Goal: Task Accomplishment & Management: Manage account settings

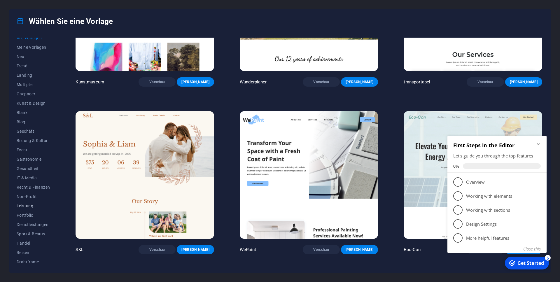
scroll to position [6, 0]
click at [29, 223] on span "Dienstleistungen" at bounding box center [33, 223] width 33 height 5
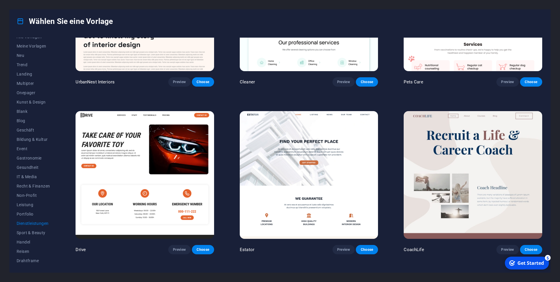
scroll to position [98, 0]
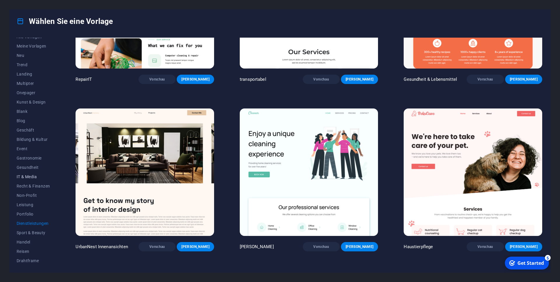
click at [29, 179] on span "IT & Media" at bounding box center [33, 176] width 33 height 5
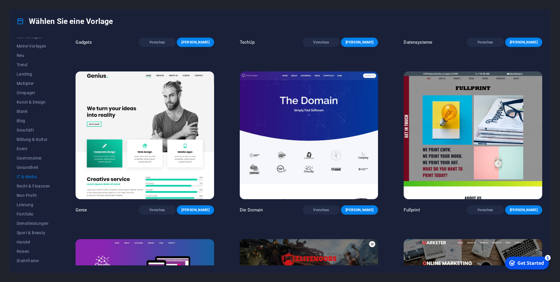
scroll to position [407, 0]
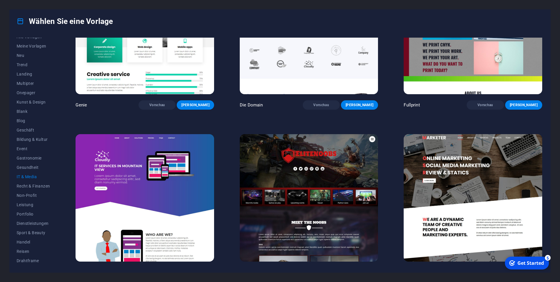
click at [494, 270] on span "Vorschau" at bounding box center [485, 272] width 28 height 5
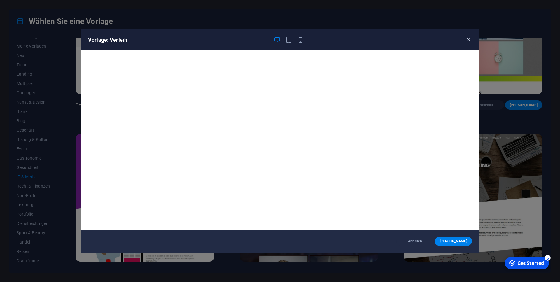
click at [468, 39] on icon "button" at bounding box center [468, 39] width 7 height 7
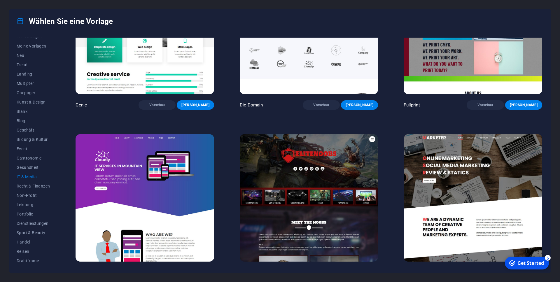
click at [171, 270] on span "Vorschau" at bounding box center [157, 272] width 28 height 5
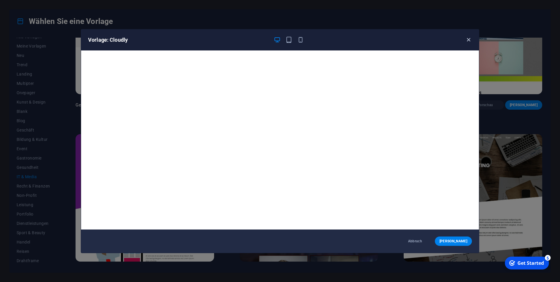
click at [470, 41] on icon "button" at bounding box center [468, 39] width 7 height 7
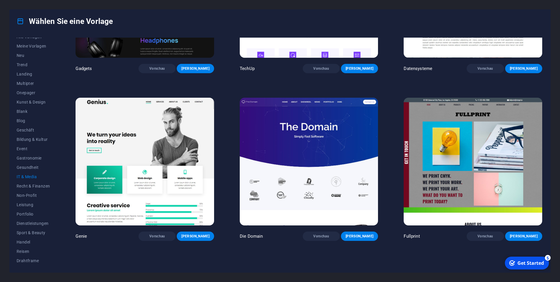
scroll to position [249, 0]
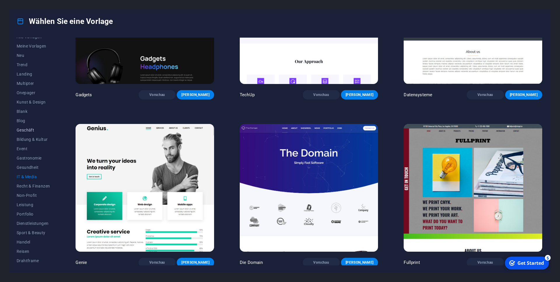
click at [30, 131] on span "Geschäft" at bounding box center [33, 130] width 33 height 5
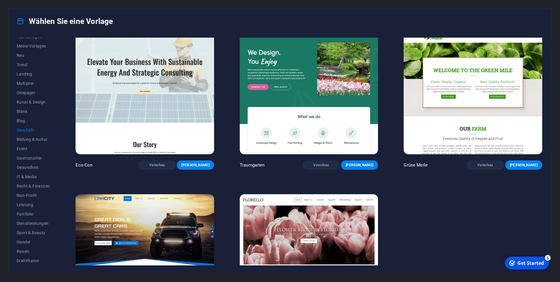
scroll to position [0, 0]
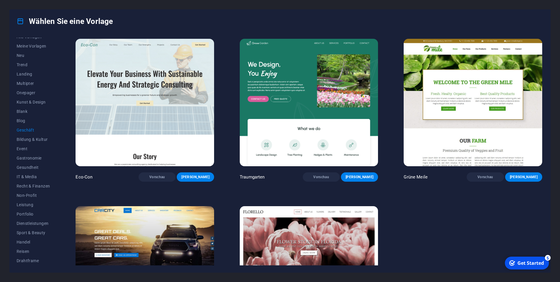
click at [148, 220] on img at bounding box center [144, 269] width 138 height 127
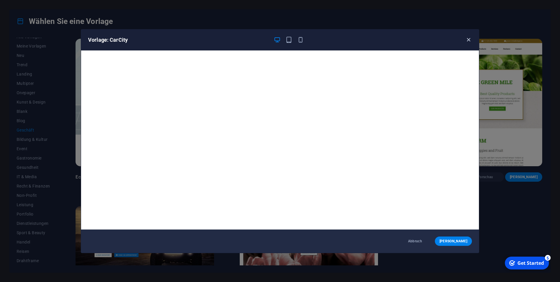
click at [469, 39] on icon "button" at bounding box center [468, 39] width 7 height 7
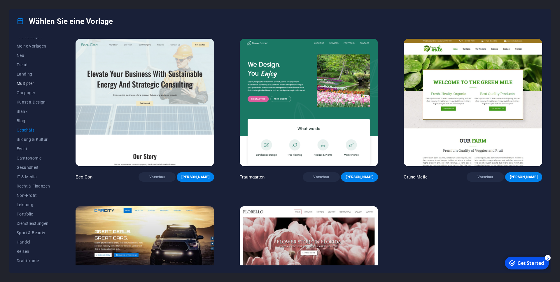
click at [26, 81] on span "Multipter" at bounding box center [33, 83] width 33 height 5
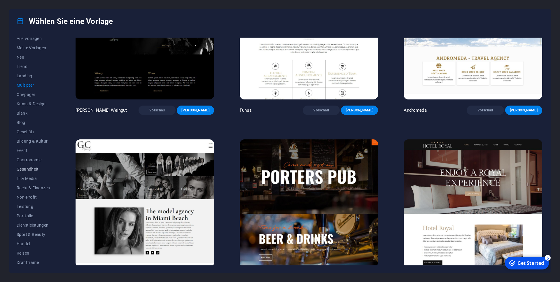
scroll to position [6, 0]
click at [30, 261] on span "Drahtframe" at bounding box center [33, 260] width 33 height 5
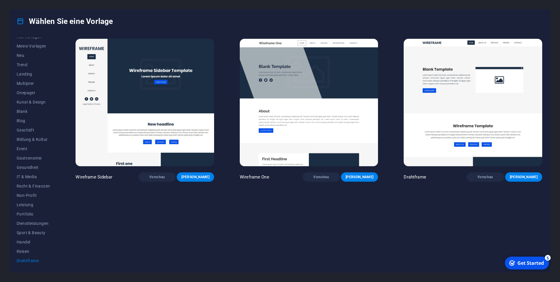
scroll to position [0, 0]
click at [23, 250] on span "Reisen" at bounding box center [33, 251] width 33 height 5
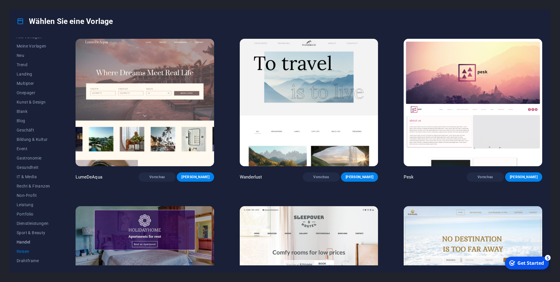
click at [28, 242] on span "Handel" at bounding box center [33, 242] width 33 height 5
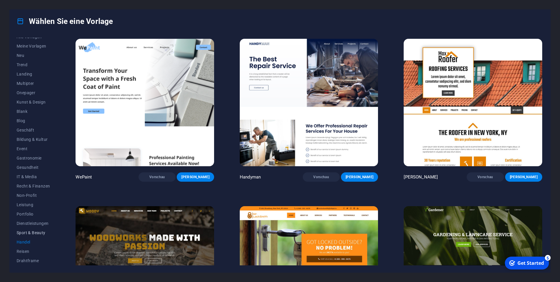
click at [29, 234] on span "Sport & Beauty" at bounding box center [33, 232] width 33 height 5
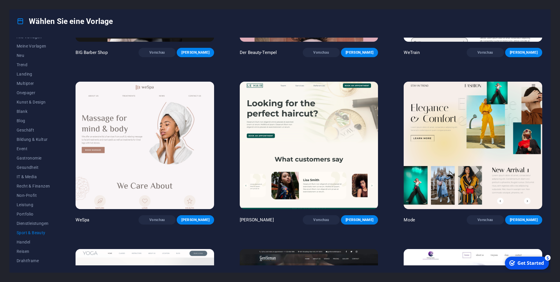
scroll to position [131, 0]
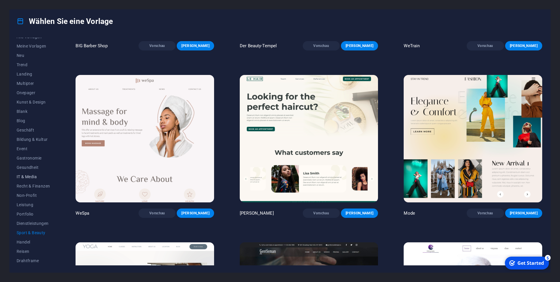
click at [30, 177] on span "IT & Media" at bounding box center [33, 176] width 33 height 5
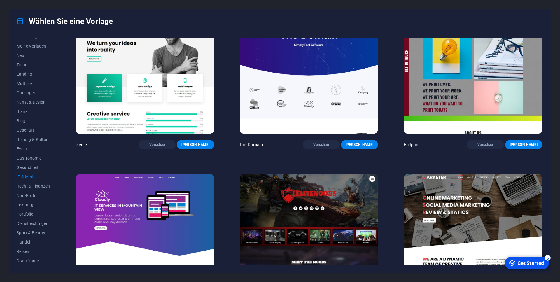
scroll to position [289, 0]
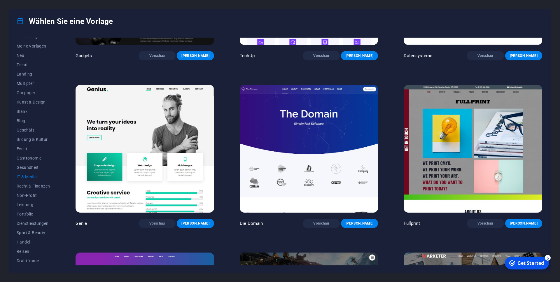
click at [300, 127] on img at bounding box center [309, 148] width 138 height 127
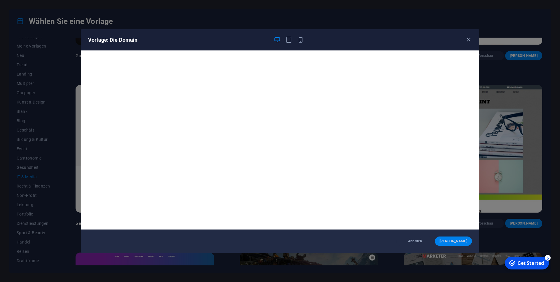
click at [460, 240] on span "Wähle" at bounding box center [453, 241] width 28 height 5
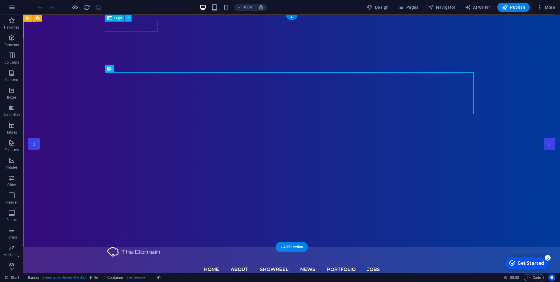
click at [131, 247] on div at bounding box center [291, 252] width 368 height 11
click at [129, 247] on div at bounding box center [291, 252] width 368 height 11
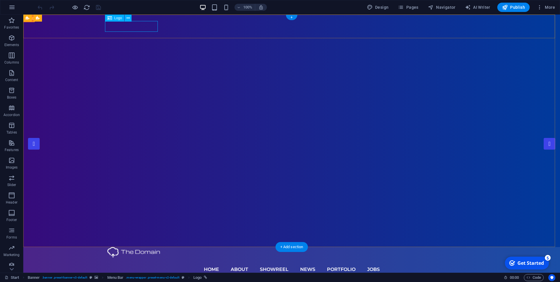
select select "px"
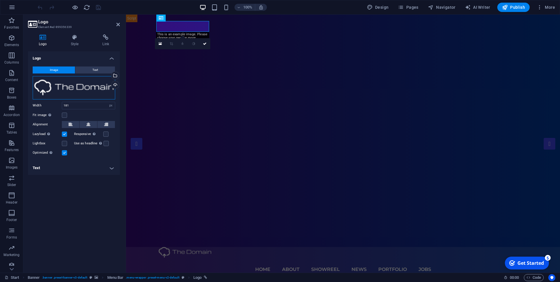
click at [71, 86] on div "Drag files here, click to choose files or select files from Files or our free s…" at bounding box center [74, 87] width 82 height 23
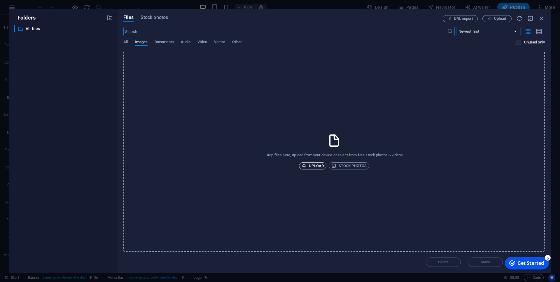
click at [314, 166] on span "Upload" at bounding box center [312, 165] width 22 height 7
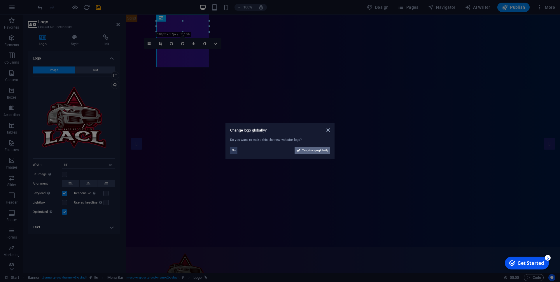
click at [302, 152] on span "Yes, change globally" at bounding box center [315, 150] width 26 height 7
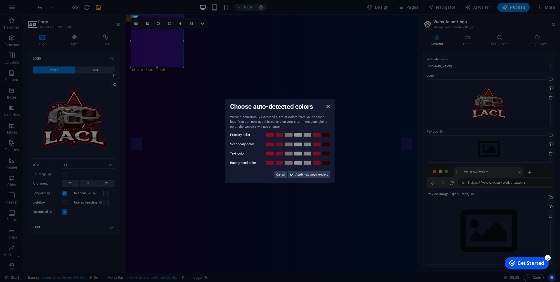
click at [184, 67] on aside "Choose auto-detected colors We've automatically extracted a set of colors from …" at bounding box center [280, 141] width 560 height 282
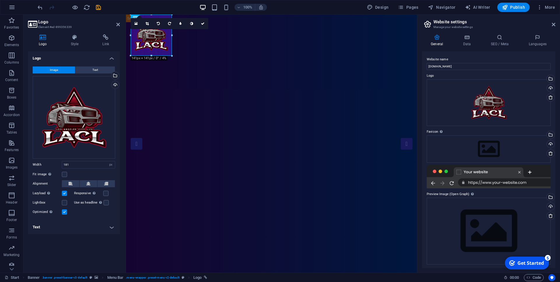
drag, startPoint x: 183, startPoint y: 68, endPoint x: 170, endPoint y: 43, distance: 27.8
drag, startPoint x: 171, startPoint y: 56, endPoint x: 160, endPoint y: 33, distance: 25.7
type input "102"
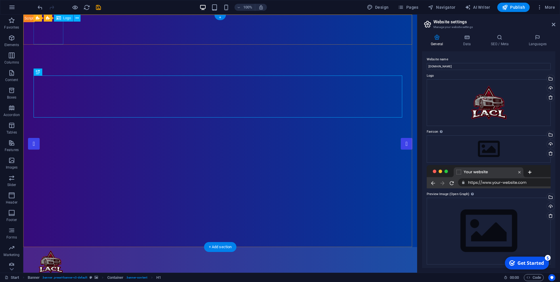
click at [48, 247] on div at bounding box center [220, 262] width 368 height 30
click at [52, 247] on div at bounding box center [220, 262] width 368 height 30
select select "px"
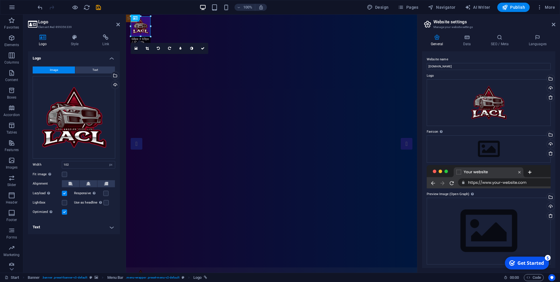
drag, startPoint x: 161, startPoint y: 44, endPoint x: 151, endPoint y: 34, distance: 14.0
type input "68"
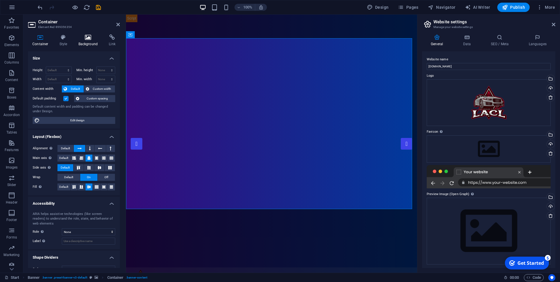
click at [88, 37] on icon at bounding box center [88, 37] width 28 height 6
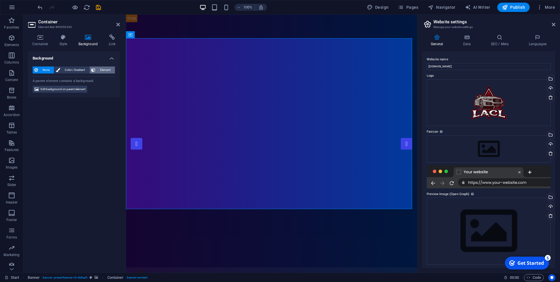
click at [104, 70] on span "Element" at bounding box center [105, 69] width 16 height 7
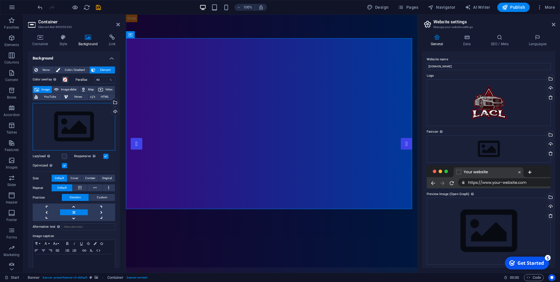
click at [75, 127] on div "Drag files here, click to choose files or select files from Files or our free s…" at bounding box center [74, 127] width 82 height 48
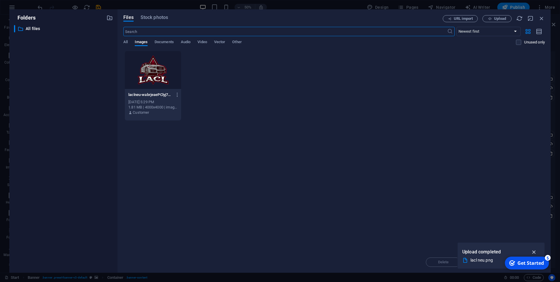
click at [533, 252] on icon "button" at bounding box center [533, 252] width 7 height 6
click at [286, 121] on div "Drop files here to upload them instantly laclneu-wabrjeaePClyj7KnA7tH0g.png lac…" at bounding box center [333, 151] width 421 height 201
click at [497, 16] on button "Upload" at bounding box center [496, 18] width 29 height 7
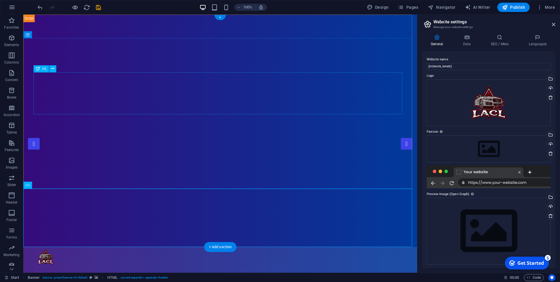
click at [326, 267] on nav "Home About Showreel News Portfolio jobs" at bounding box center [220, 278] width 368 height 23
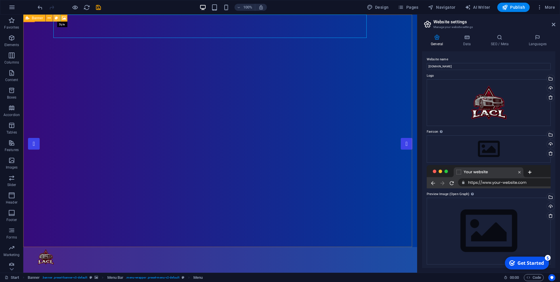
click at [57, 18] on icon at bounding box center [56, 18] width 3 height 6
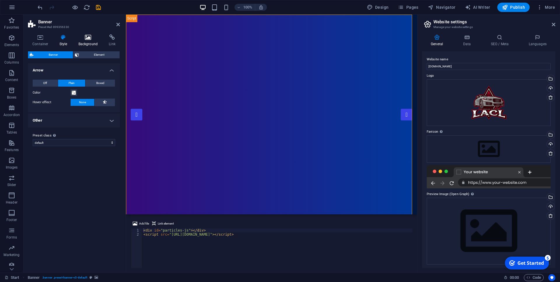
click at [86, 38] on icon at bounding box center [88, 37] width 28 height 6
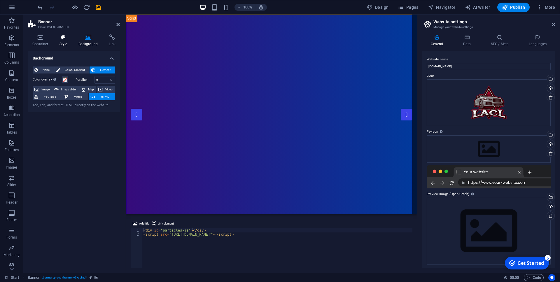
click at [66, 38] on icon at bounding box center [63, 37] width 17 height 6
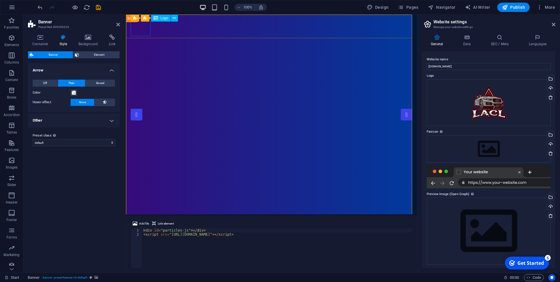
click at [141, 267] on div at bounding box center [272, 277] width 282 height 20
select select "px"
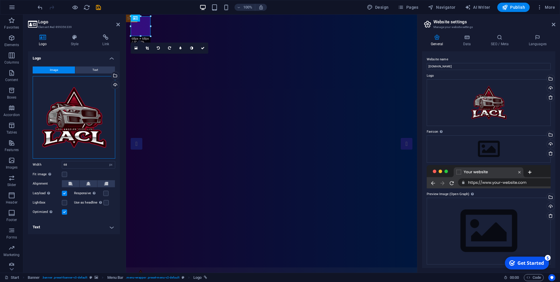
click at [84, 114] on div "Drag files here, click to choose files or select files from Files or our free s…" at bounding box center [74, 117] width 82 height 82
click at [84, 114] on body "los-angeles-city-life.de Start Favorites Elements Columns Content Boxes Accordi…" at bounding box center [280, 141] width 560 height 282
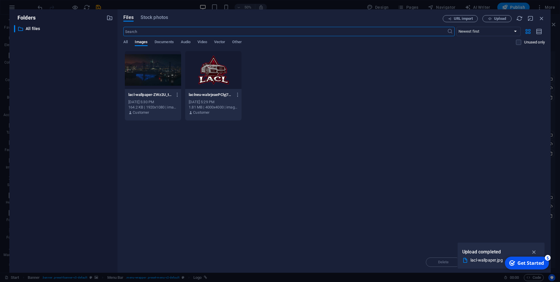
click at [219, 71] on div at bounding box center [213, 70] width 56 height 38
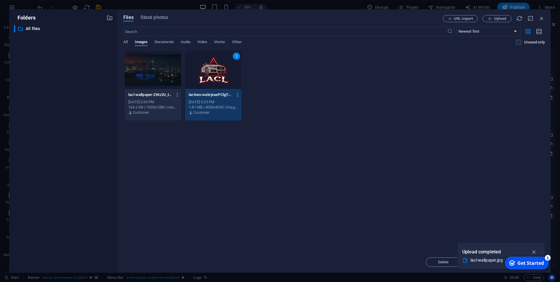
click at [215, 71] on div "1" at bounding box center [213, 70] width 56 height 38
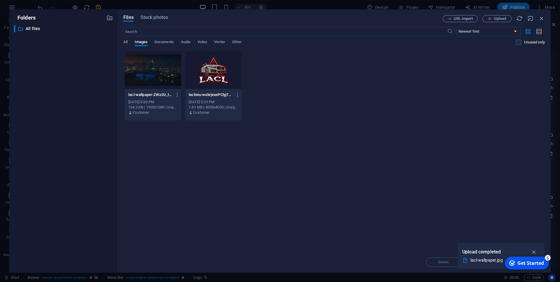
click at [215, 71] on div at bounding box center [213, 70] width 56 height 38
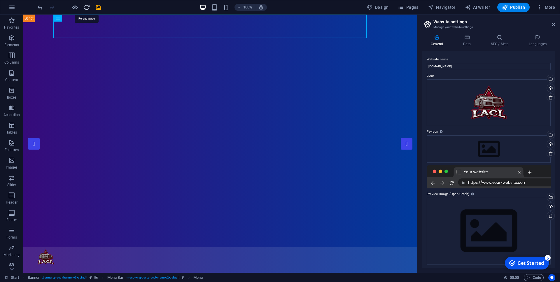
click at [84, 6] on icon "reload" at bounding box center [86, 7] width 7 height 7
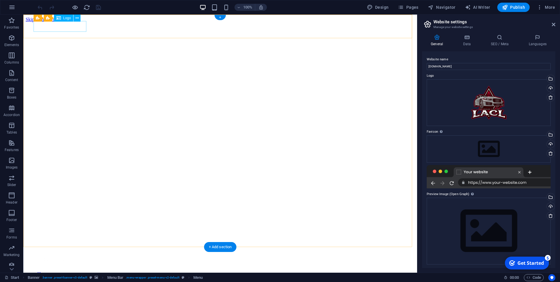
click at [58, 254] on div at bounding box center [220, 260] width 389 height 12
select select "px"
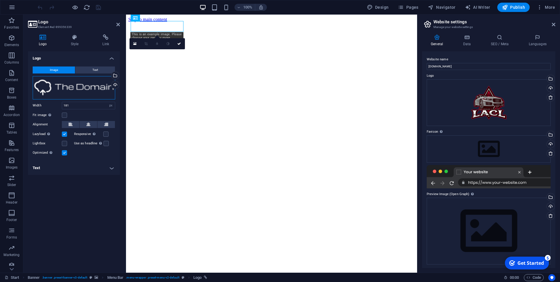
click at [68, 82] on div "Drag files here, click to choose files or select files from Files or our free s…" at bounding box center [74, 87] width 82 height 23
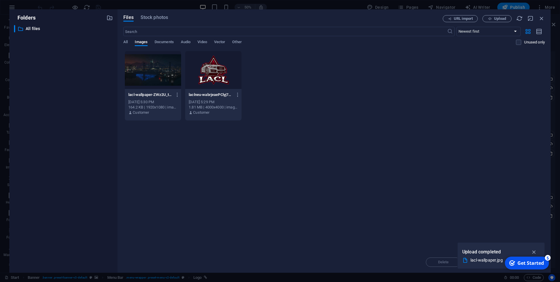
click at [214, 73] on div at bounding box center [213, 70] width 56 height 38
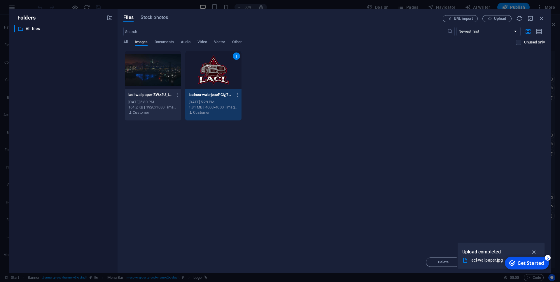
click at [217, 66] on div "1" at bounding box center [213, 70] width 56 height 38
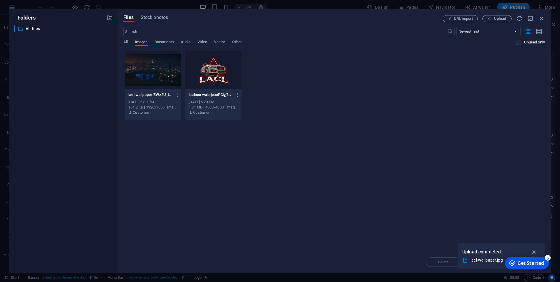
click at [217, 66] on div at bounding box center [213, 70] width 56 height 38
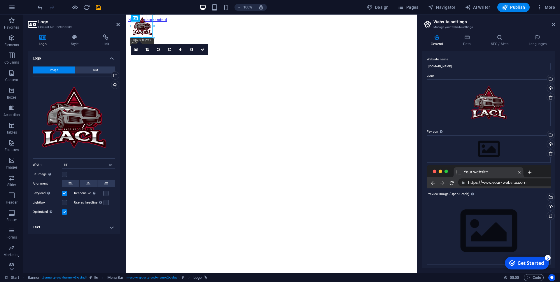
drag, startPoint x: 183, startPoint y: 67, endPoint x: 152, endPoint y: 28, distance: 49.8
type input "75"
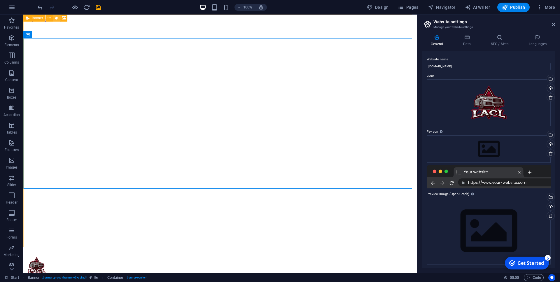
click at [56, 19] on icon at bounding box center [56, 18] width 3 height 6
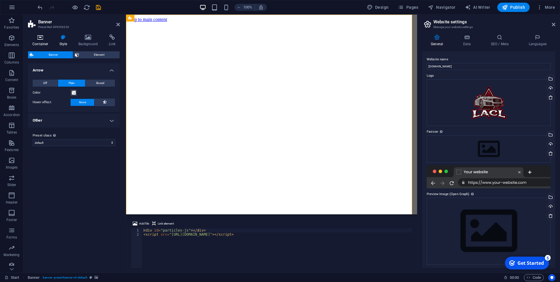
click at [43, 37] on icon at bounding box center [40, 37] width 25 height 6
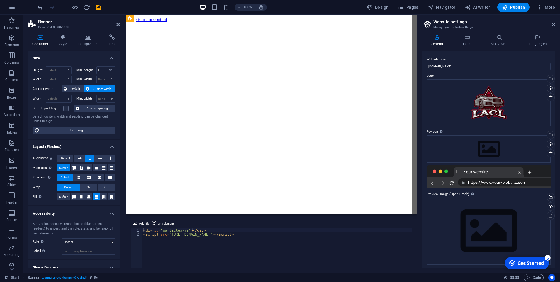
scroll to position [19, 0]
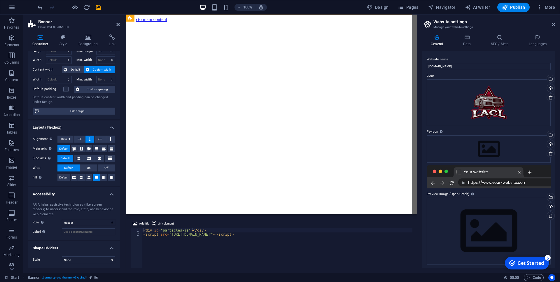
click at [490, 173] on div at bounding box center [488, 176] width 124 height 23
click at [118, 23] on icon at bounding box center [117, 24] width 3 height 5
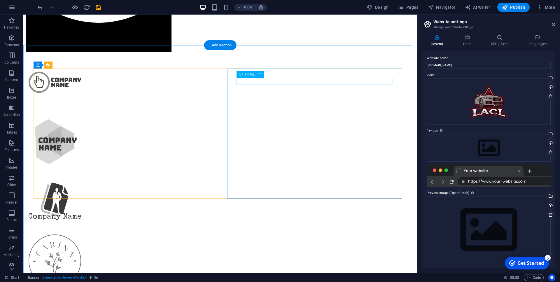
scroll to position [327, 0]
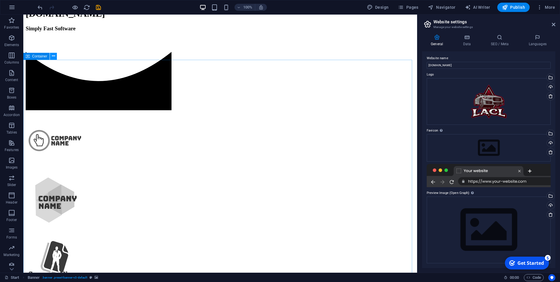
click at [54, 58] on icon at bounding box center [53, 56] width 3 height 6
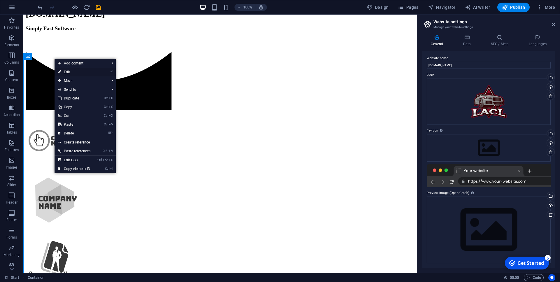
click at [66, 72] on link "⏎ Edit" at bounding box center [73, 72] width 39 height 9
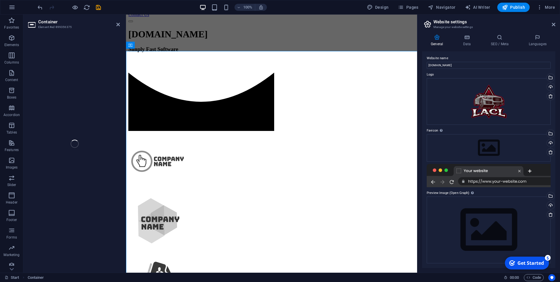
scroll to position [335, 0]
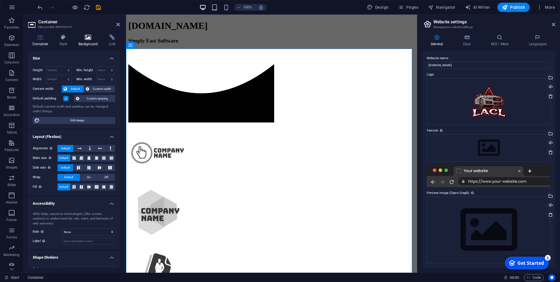
click at [87, 39] on icon at bounding box center [88, 37] width 28 height 6
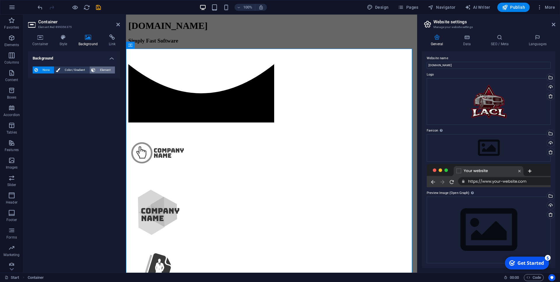
click at [103, 67] on span "Element" at bounding box center [105, 69] width 16 height 7
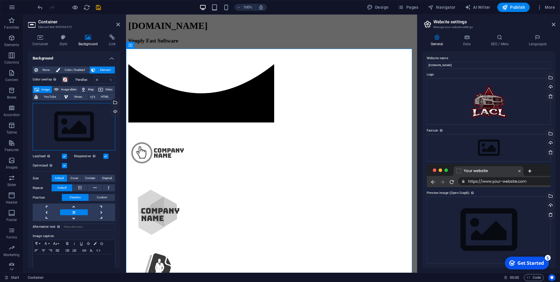
click at [80, 124] on div "Drag files here, click to choose files or select files from Files or our free s…" at bounding box center [74, 127] width 82 height 48
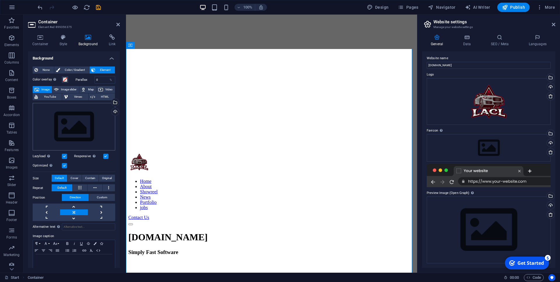
scroll to position [548, 0]
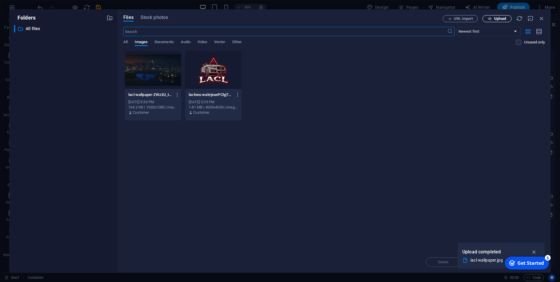
click at [495, 21] on button "Upload" at bounding box center [496, 18] width 29 height 7
click at [544, 18] on icon "button" at bounding box center [541, 18] width 6 height 6
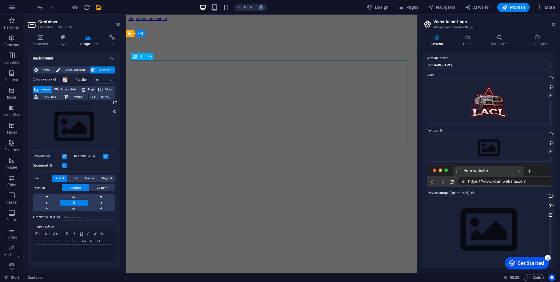
scroll to position [0, 0]
click at [157, 33] on icon at bounding box center [155, 34] width 3 height 6
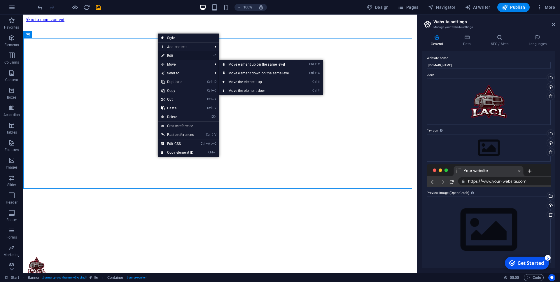
click at [172, 56] on link "⏎ Edit" at bounding box center [177, 55] width 39 height 9
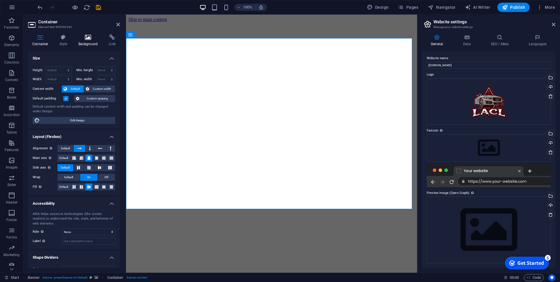
click at [89, 36] on icon at bounding box center [88, 37] width 28 height 6
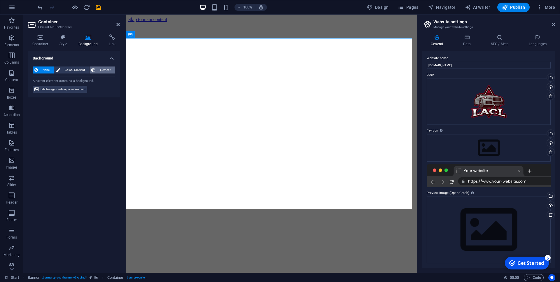
click at [101, 69] on span "Element" at bounding box center [105, 69] width 16 height 7
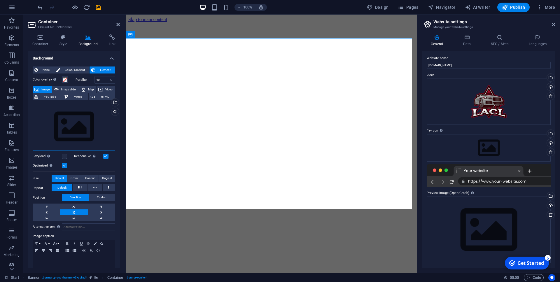
click at [77, 118] on div "Drag files here, click to choose files or select files from Files or our free s…" at bounding box center [74, 127] width 82 height 48
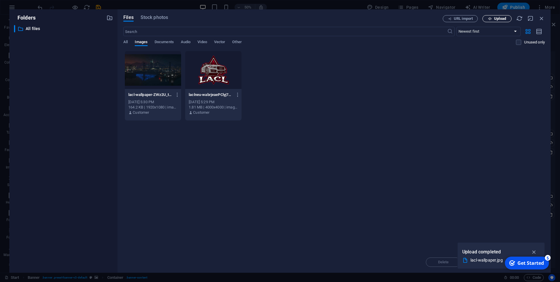
click at [497, 19] on span "Upload" at bounding box center [500, 18] width 12 height 3
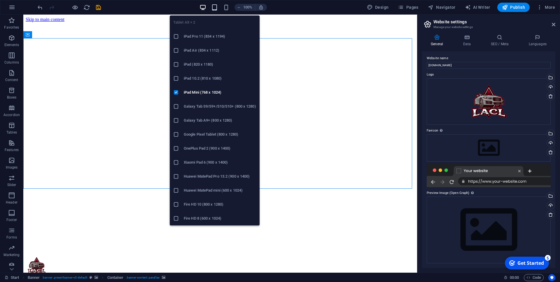
click at [216, 8] on icon "button" at bounding box center [214, 7] width 7 height 7
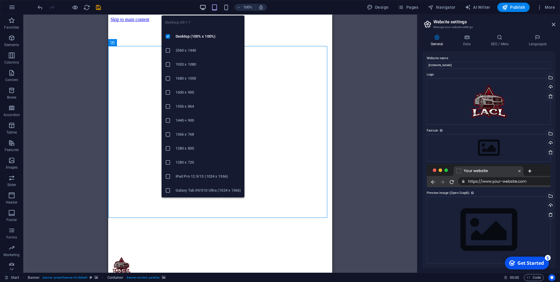
click at [205, 7] on icon "button" at bounding box center [202, 7] width 7 height 7
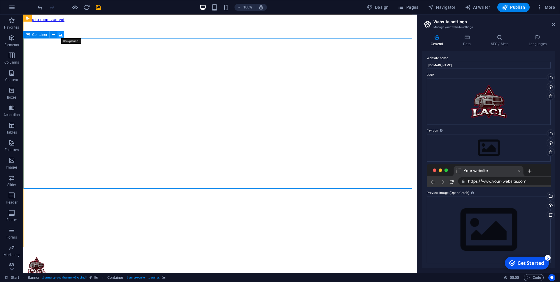
click at [60, 34] on icon at bounding box center [61, 35] width 4 height 6
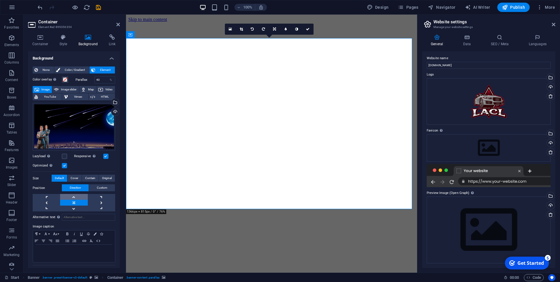
click at [73, 194] on link at bounding box center [73, 197] width 27 height 6
click at [98, 184] on span "Custom" at bounding box center [102, 187] width 10 height 7
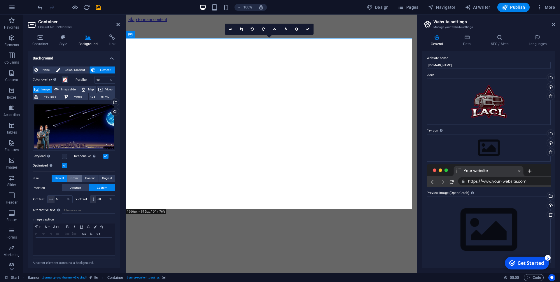
click at [75, 175] on span "Cover" at bounding box center [75, 178] width 8 height 7
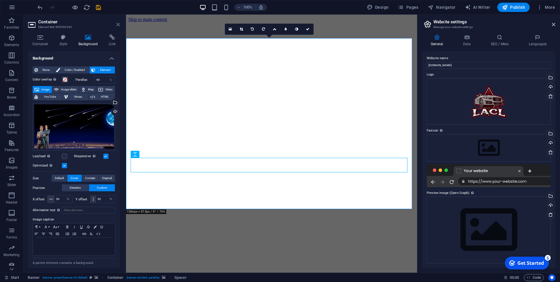
click at [117, 24] on icon at bounding box center [117, 24] width 3 height 5
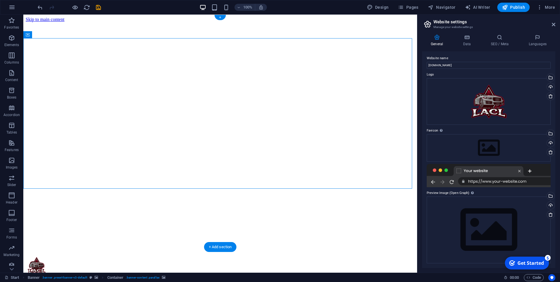
select select "%"
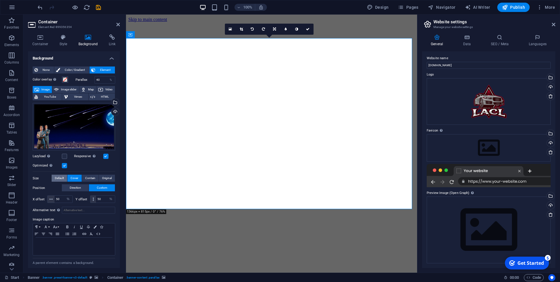
click at [60, 176] on span "Default" at bounding box center [59, 178] width 9 height 7
click at [71, 184] on span "Direction" at bounding box center [75, 187] width 11 height 7
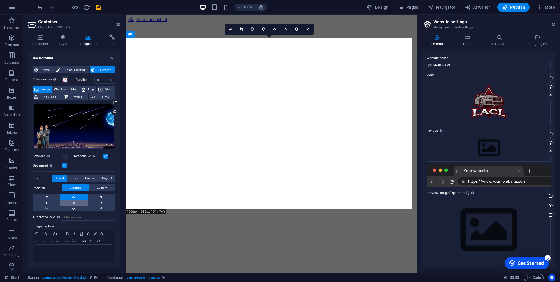
click at [70, 200] on link at bounding box center [73, 203] width 27 height 6
click at [103, 175] on span "Original" at bounding box center [107, 178] width 10 height 7
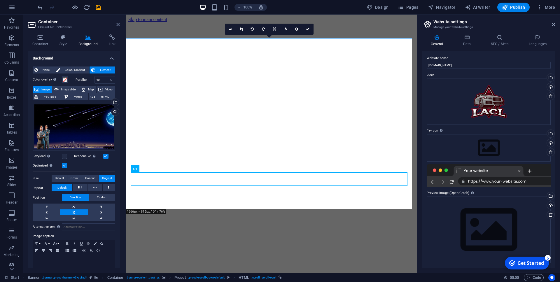
drag, startPoint x: 118, startPoint y: 24, endPoint x: 88, endPoint y: 15, distance: 30.6
click at [118, 24] on icon at bounding box center [117, 24] width 3 height 5
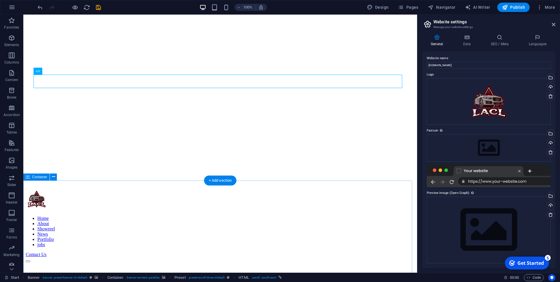
scroll to position [89, 0]
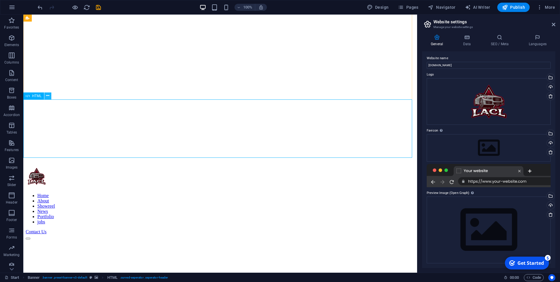
click at [47, 97] on icon at bounding box center [47, 96] width 3 height 6
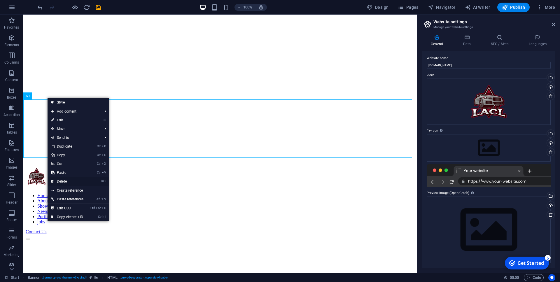
click at [68, 179] on link "⌦ Delete" at bounding box center [67, 181] width 39 height 9
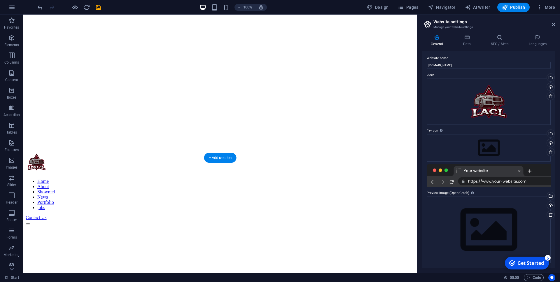
scroll to position [119, 0]
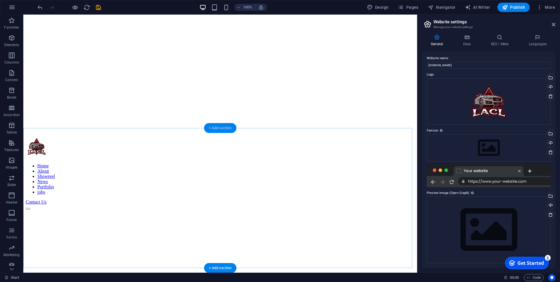
click at [216, 129] on div "+ Add section" at bounding box center [220, 128] width 32 height 10
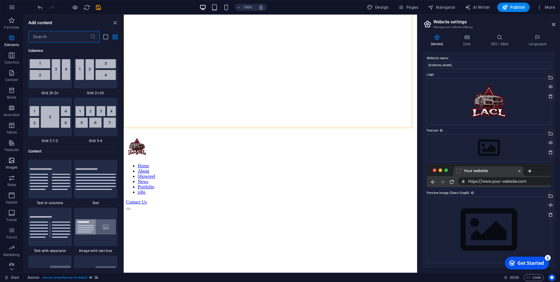
scroll to position [1020, 0]
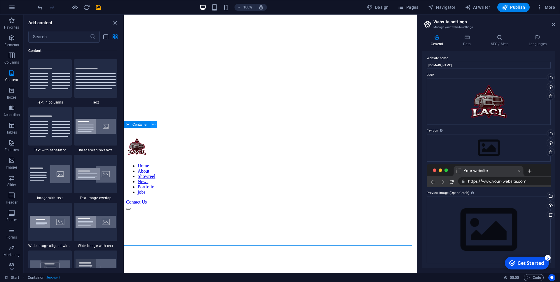
click at [153, 126] on icon at bounding box center [153, 124] width 3 height 6
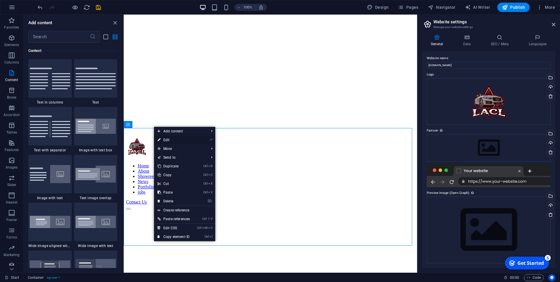
click at [166, 140] on link "⏎ Edit" at bounding box center [173, 140] width 39 height 9
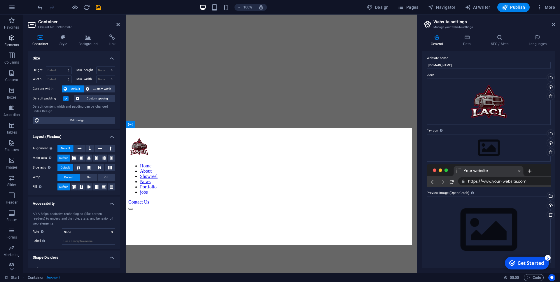
click at [11, 40] on icon "button" at bounding box center [11, 37] width 7 height 7
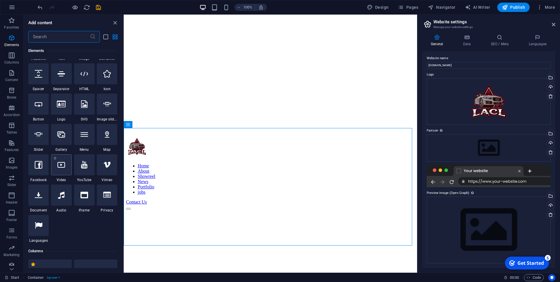
scroll to position [0, 0]
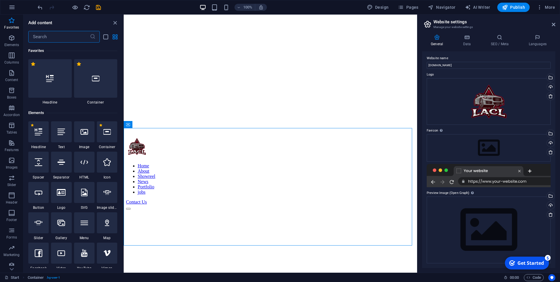
click at [50, 39] on input "text" at bounding box center [58, 37] width 61 height 12
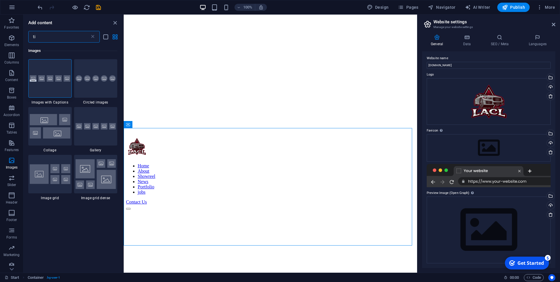
type input "t"
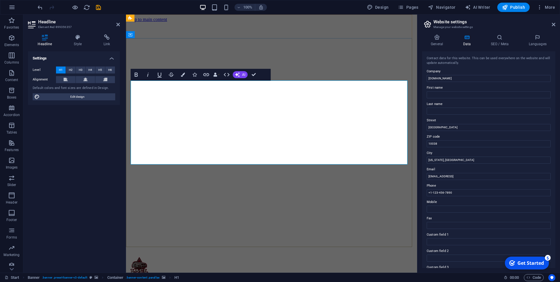
click at [458, 78] on input "[DOMAIN_NAME]" at bounding box center [488, 78] width 124 height 7
type input "l"
type input "Los Angeles City Life"
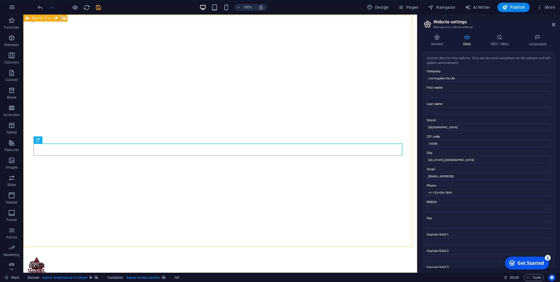
click at [29, 18] on icon at bounding box center [28, 18] width 4 height 7
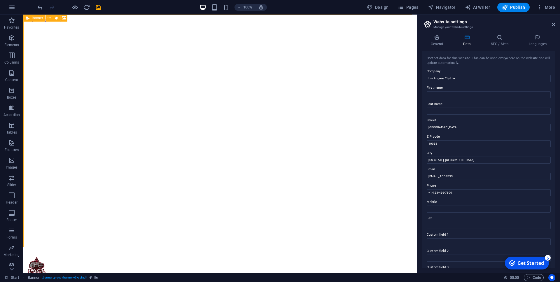
click at [37, 17] on span "Banner" at bounding box center [37, 17] width 11 height 3
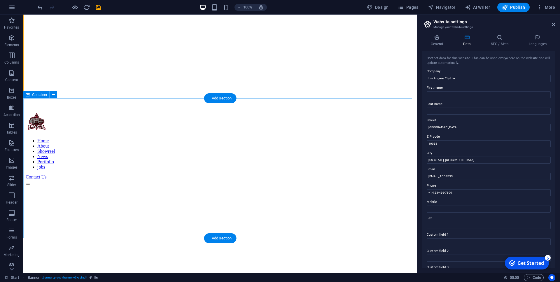
scroll to position [149, 0]
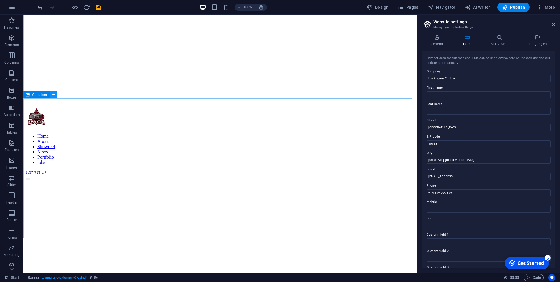
click at [55, 94] on button at bounding box center [53, 94] width 7 height 7
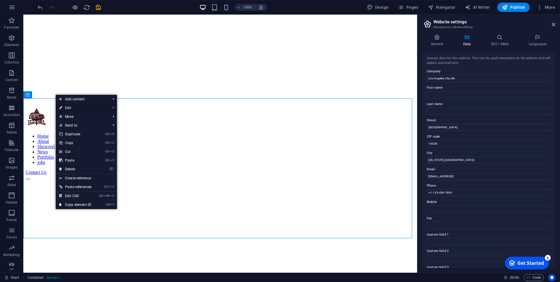
click at [67, 106] on link "⏎ Edit" at bounding box center [75, 107] width 39 height 9
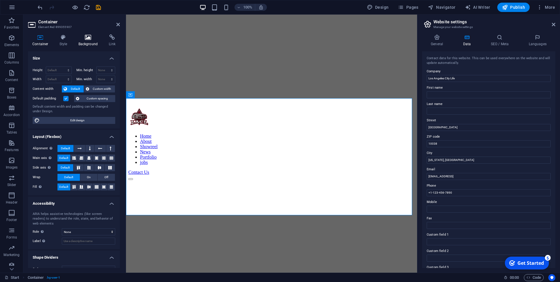
click at [86, 39] on icon at bounding box center [88, 37] width 28 height 6
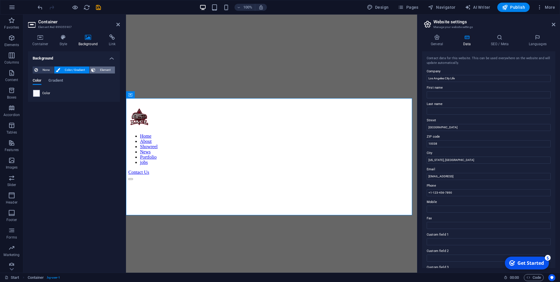
click at [105, 72] on span "Element" at bounding box center [105, 69] width 16 height 7
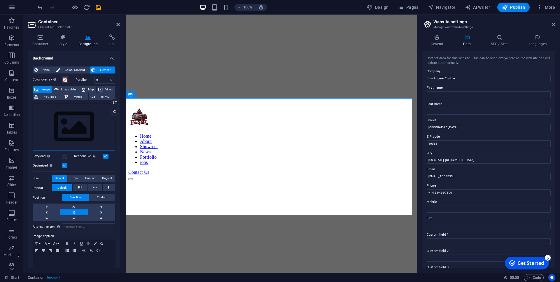
click at [70, 121] on div "Drag files here, click to choose files or select files from Files or our free s…" at bounding box center [74, 127] width 82 height 48
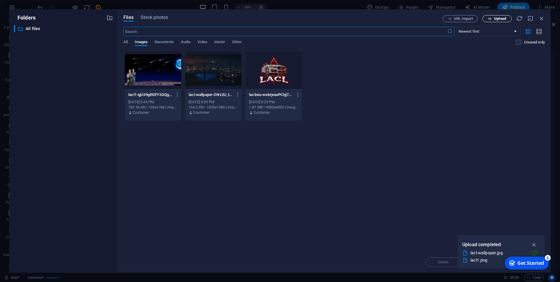
click at [495, 19] on span "Upload" at bounding box center [500, 18] width 12 height 3
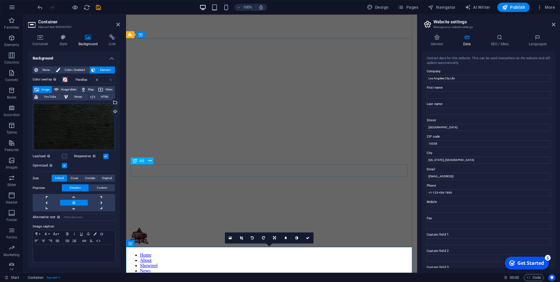
scroll to position [0, 0]
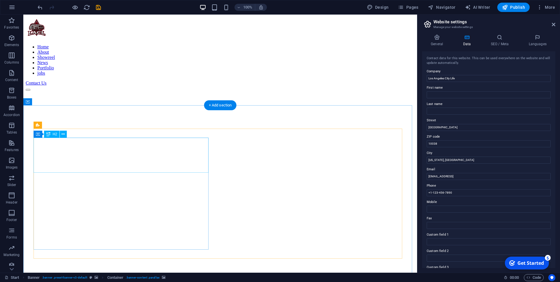
scroll to position [327, 0]
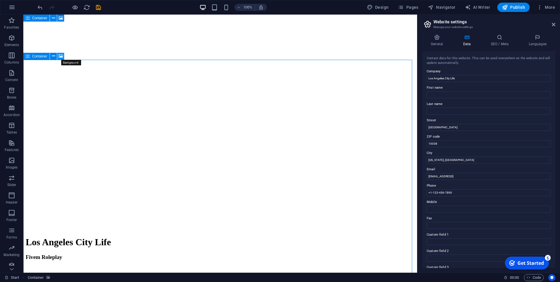
click at [62, 58] on icon at bounding box center [61, 56] width 4 height 6
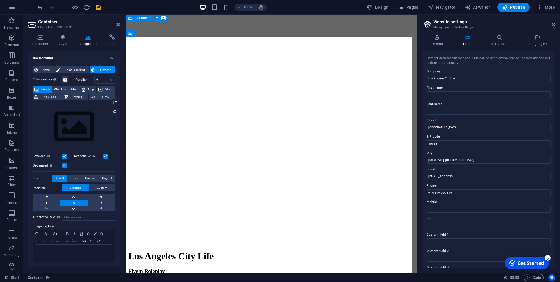
click at [75, 126] on div "Drag files here, click to choose files or select files from Files or our free s…" at bounding box center [74, 127] width 82 height 48
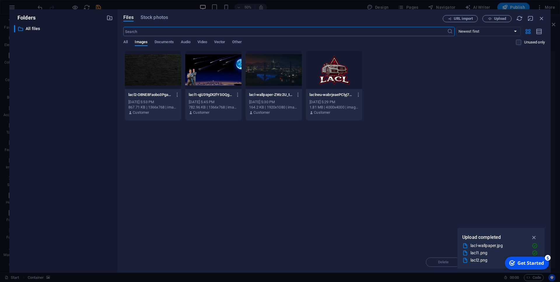
scroll to position [559, 0]
click at [149, 69] on div at bounding box center [153, 70] width 56 height 38
click at [163, 80] on div "1" at bounding box center [153, 70] width 56 height 38
click at [163, 80] on div at bounding box center [153, 70] width 56 height 38
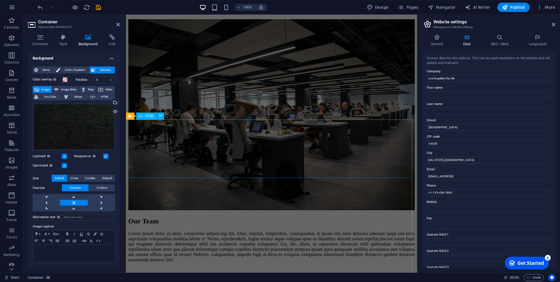
scroll to position [2728, 0]
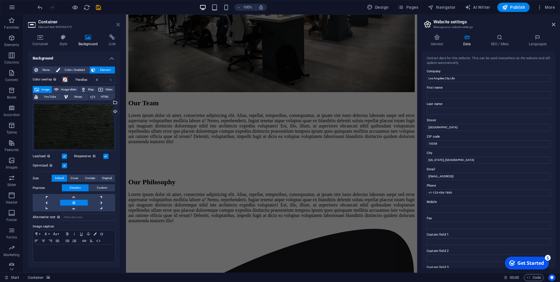
click at [119, 23] on icon at bounding box center [117, 24] width 3 height 5
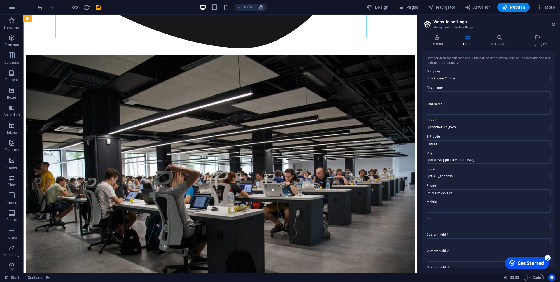
scroll to position [485, 0]
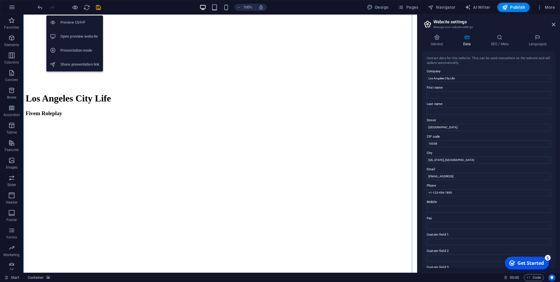
click at [76, 20] on h6 "Preview Ctrl+P" at bounding box center [79, 22] width 39 height 7
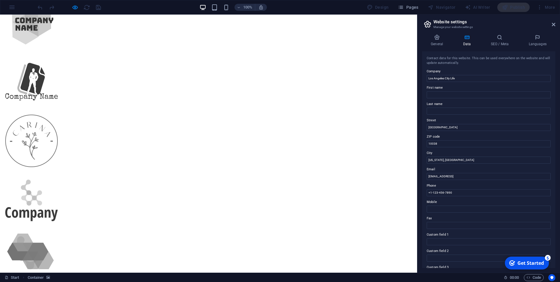
scroll to position [831, 0]
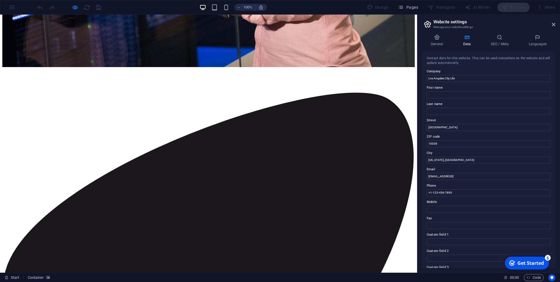
scroll to position [2439, 0]
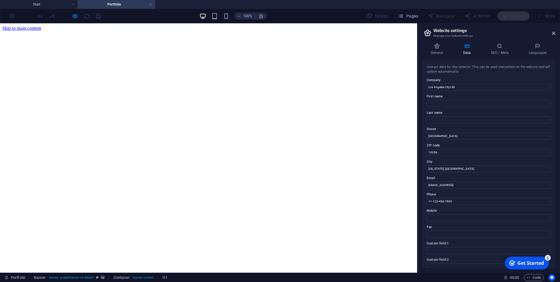
scroll to position [0, 0]
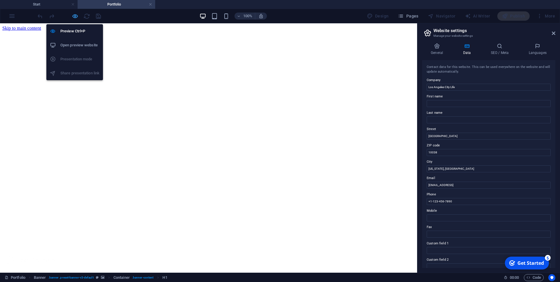
click at [75, 15] on icon "button" at bounding box center [75, 16] width 7 height 7
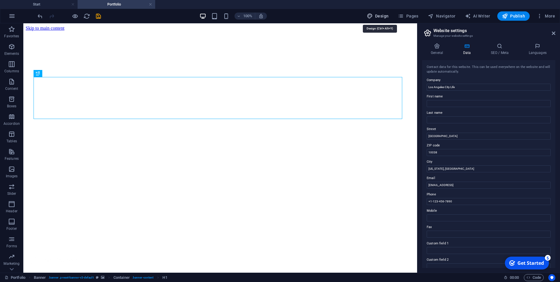
click at [383, 14] on span "Design" at bounding box center [378, 16] width 22 height 6
select select "px"
select select "300"
select select "px"
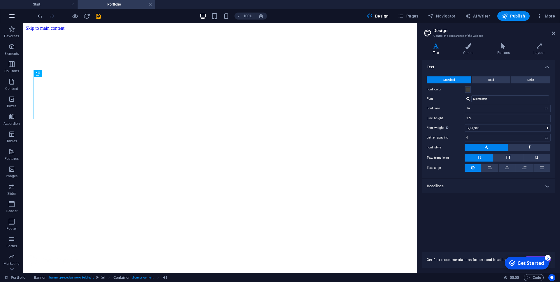
click at [13, 14] on icon "button" at bounding box center [11, 16] width 7 height 7
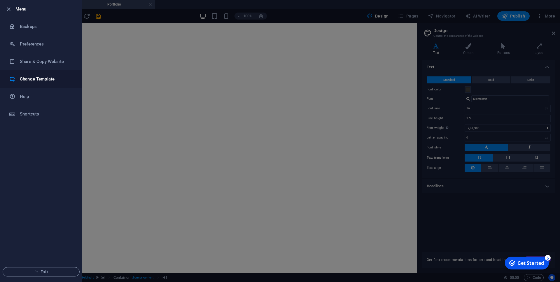
click at [40, 80] on h6 "Change Template" at bounding box center [47, 78] width 54 height 7
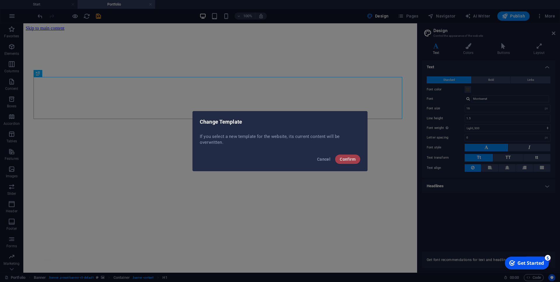
click at [355, 159] on span "Confirm" at bounding box center [348, 159] width 16 height 5
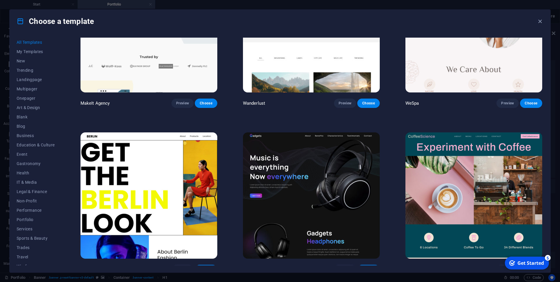
scroll to position [1862, 0]
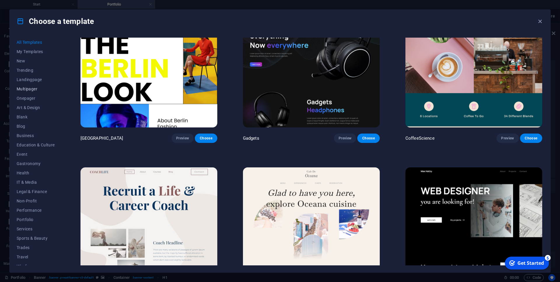
click at [30, 89] on span "Multipager" at bounding box center [36, 89] width 38 height 5
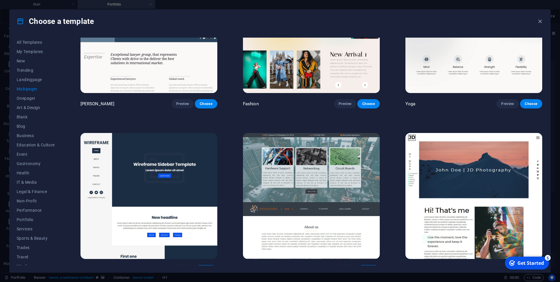
scroll to position [1577, 0]
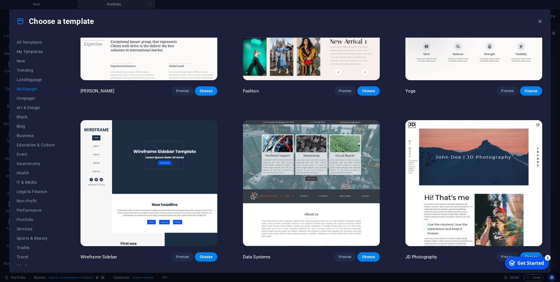
click at [416, 120] on img at bounding box center [473, 183] width 137 height 126
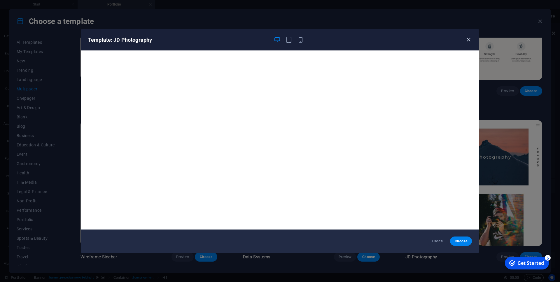
click at [467, 40] on icon "button" at bounding box center [468, 39] width 7 height 7
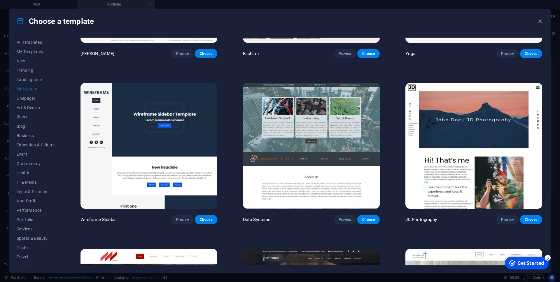
scroll to position [1682, 0]
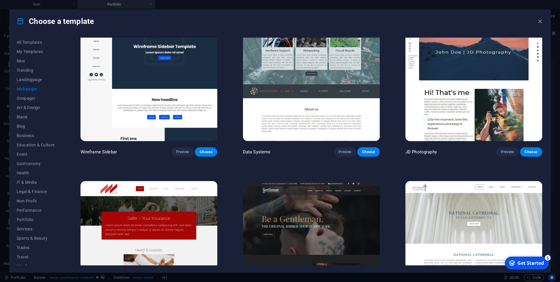
click at [256, 189] on img at bounding box center [311, 244] width 137 height 126
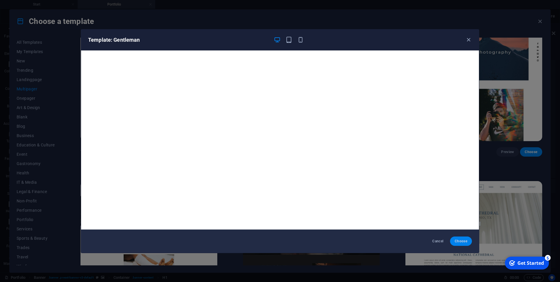
click at [462, 240] on span "Choose" at bounding box center [460, 241] width 13 height 5
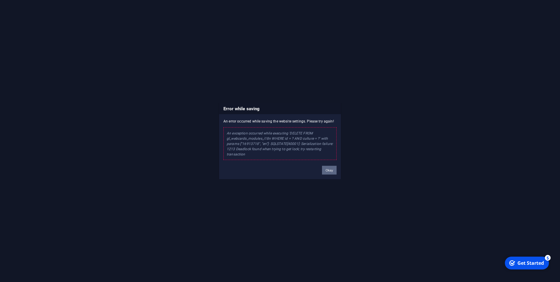
click at [329, 172] on button "Okay" at bounding box center [329, 170] width 15 height 9
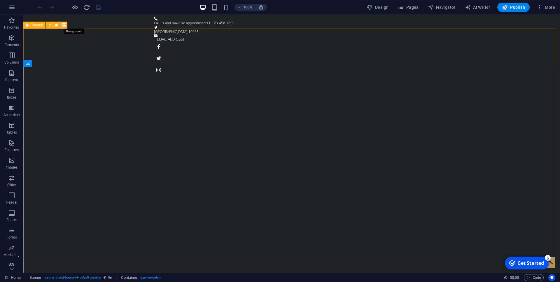
click at [64, 25] on icon at bounding box center [64, 25] width 4 height 6
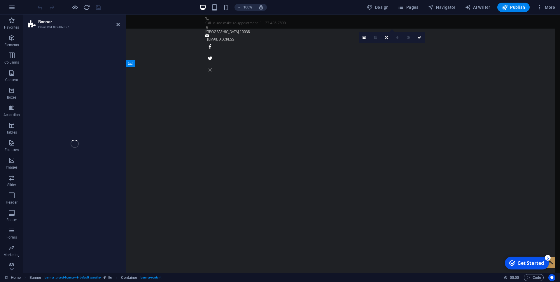
select select "fade"
select select "s"
select select "ondemand"
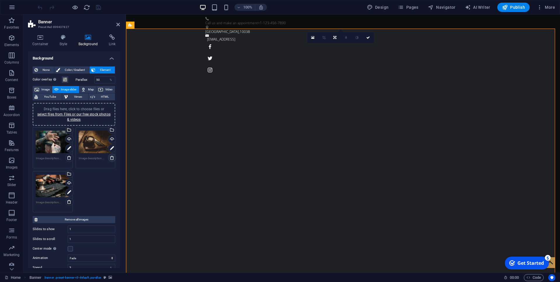
click at [110, 156] on icon at bounding box center [112, 157] width 5 height 5
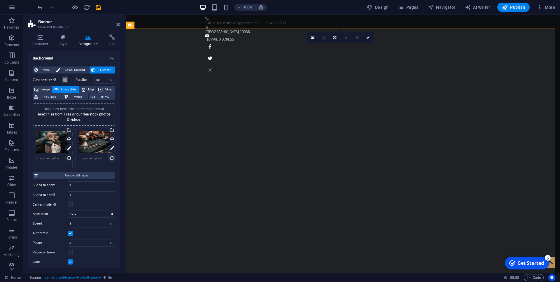
click at [110, 156] on icon at bounding box center [112, 157] width 5 height 5
click at [67, 157] on icon at bounding box center [69, 157] width 5 height 5
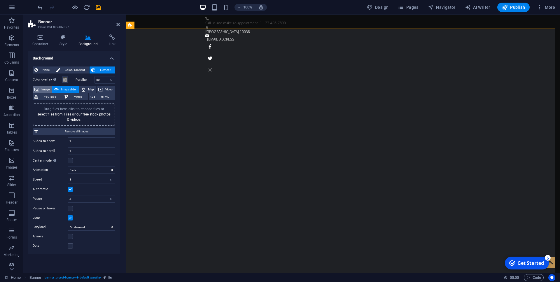
click at [45, 90] on span "Image" at bounding box center [45, 89] width 9 height 7
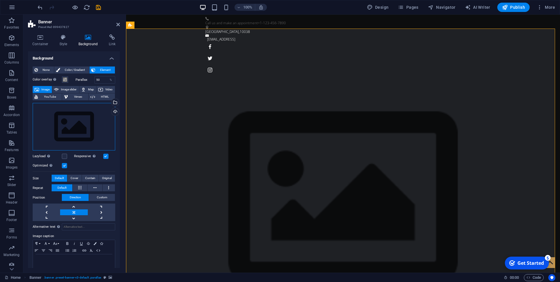
click at [68, 118] on div "Drag files here, click to choose files or select files from Files or our free s…" at bounding box center [74, 127] width 82 height 48
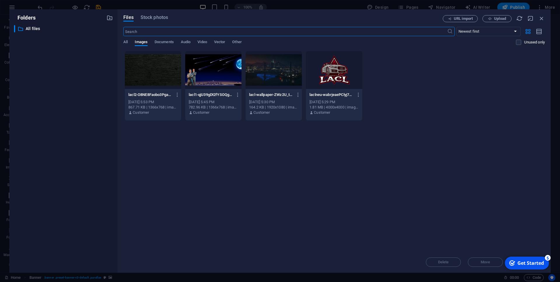
click at [210, 74] on div at bounding box center [213, 70] width 56 height 38
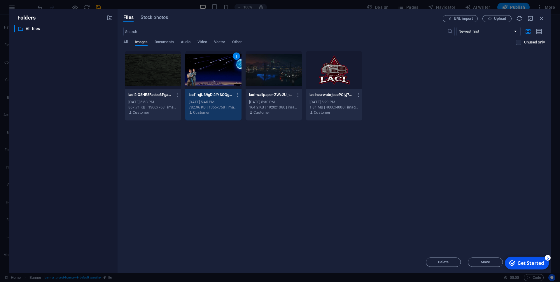
click at [210, 74] on div "1" at bounding box center [213, 70] width 56 height 38
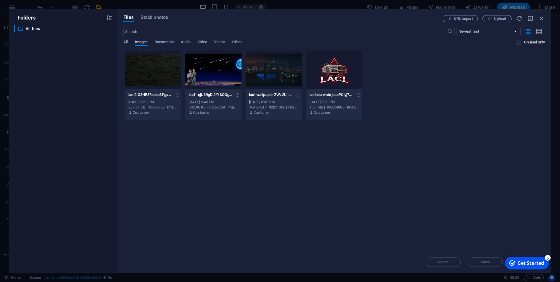
click at [210, 74] on div at bounding box center [213, 70] width 56 height 38
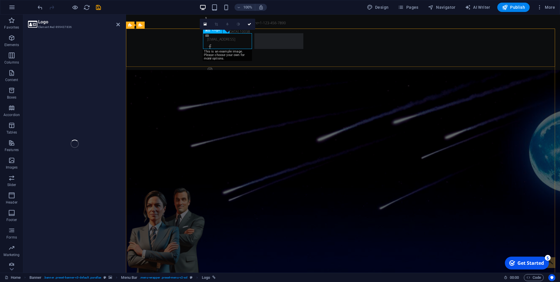
select select "px"
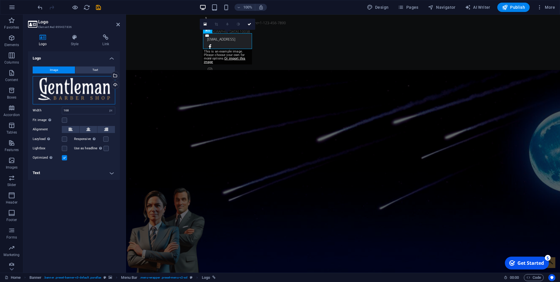
click at [84, 91] on div "Drag files here, click to choose files or select files from Files or our free s…" at bounding box center [74, 90] width 82 height 28
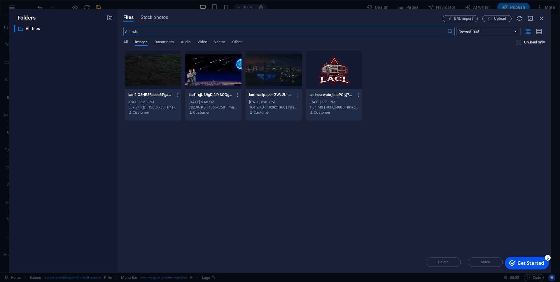
click at [335, 71] on div at bounding box center [334, 70] width 56 height 38
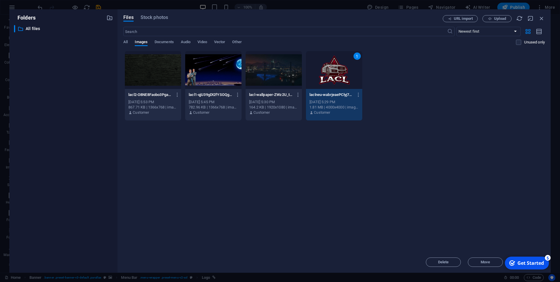
click at [335, 71] on div "1" at bounding box center [334, 70] width 56 height 38
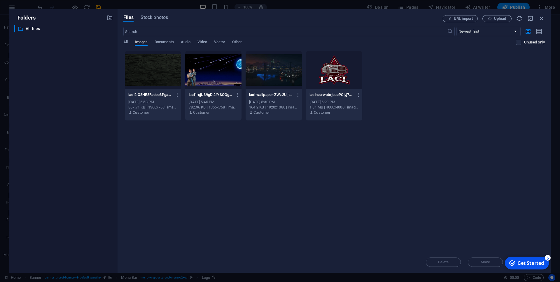
click at [335, 71] on div at bounding box center [334, 70] width 56 height 38
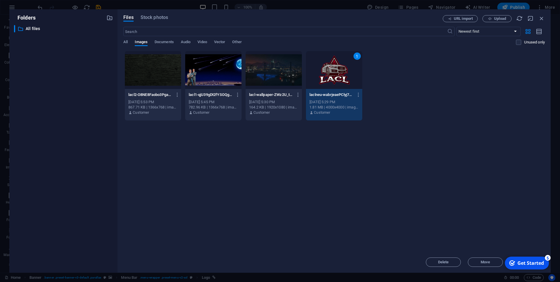
click at [335, 71] on div "1" at bounding box center [334, 70] width 56 height 38
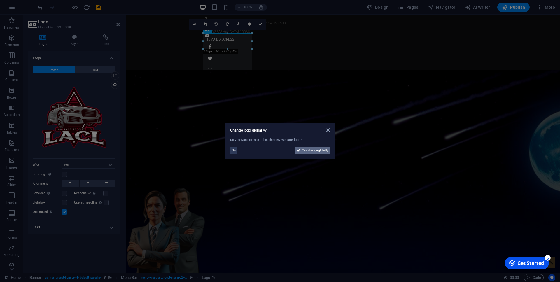
click at [304, 151] on span "Yes, change globally" at bounding box center [315, 150] width 26 height 7
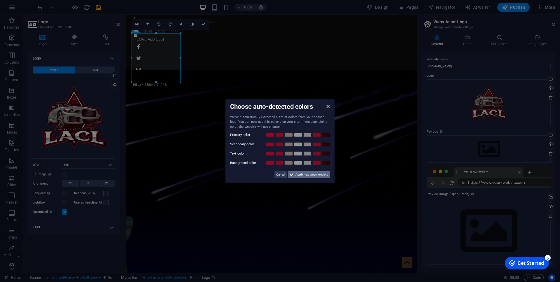
click at [306, 176] on span "Apply new website colors" at bounding box center [311, 174] width 33 height 7
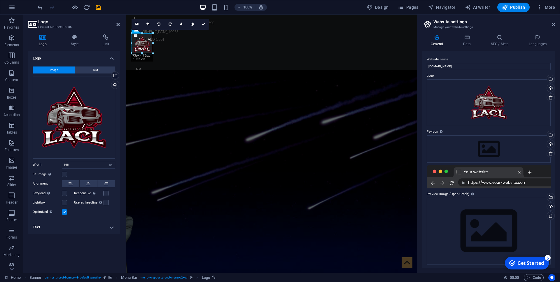
drag, startPoint x: 181, startPoint y: 84, endPoint x: 151, endPoint y: 43, distance: 50.9
type input "65"
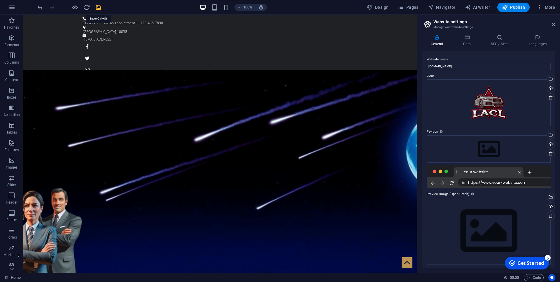
click at [98, 7] on icon "save" at bounding box center [98, 7] width 7 height 7
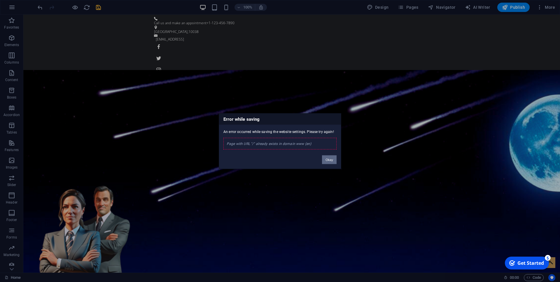
click at [331, 159] on button "Okay" at bounding box center [329, 159] width 15 height 9
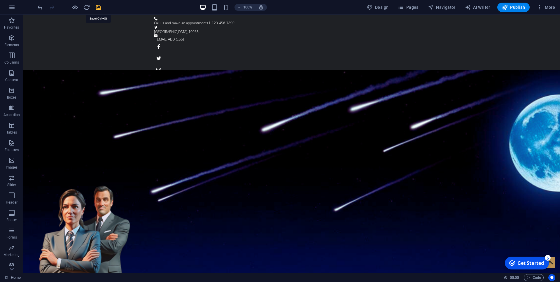
click at [98, 9] on icon "save" at bounding box center [98, 7] width 7 height 7
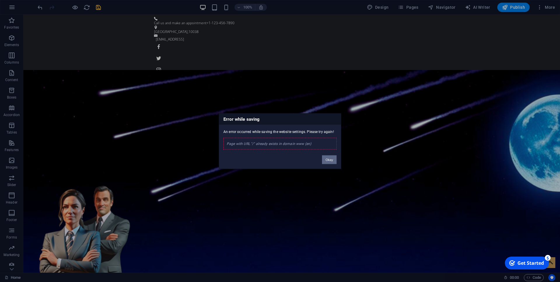
click at [330, 162] on button "Okay" at bounding box center [329, 159] width 15 height 9
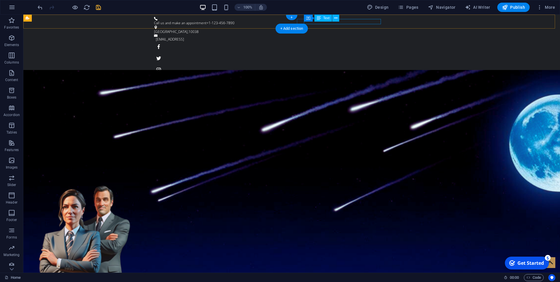
click at [345, 37] on div "[EMAIL_ADDRESS]" at bounding box center [290, 39] width 269 height 5
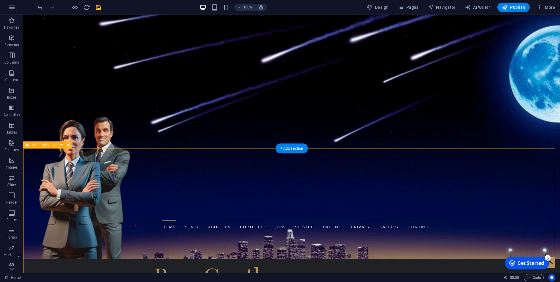
scroll to position [208, 0]
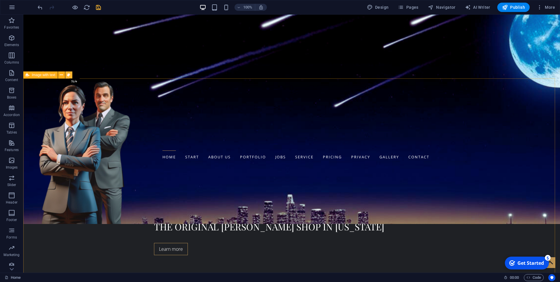
click at [70, 75] on icon at bounding box center [68, 75] width 3 height 6
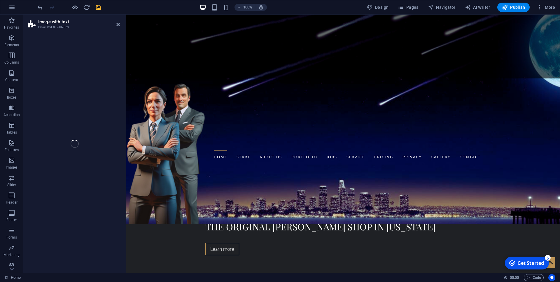
select select "rem"
select select "px"
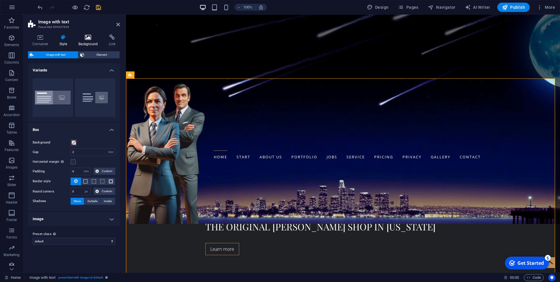
click at [87, 35] on icon at bounding box center [88, 37] width 28 height 6
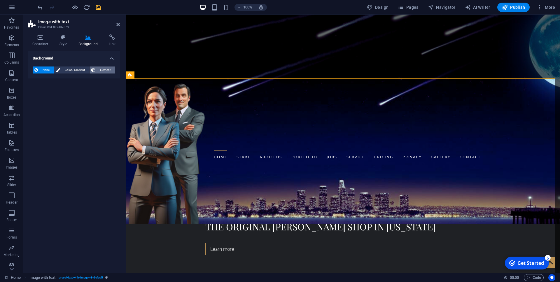
click at [100, 68] on span "Element" at bounding box center [105, 69] width 16 height 7
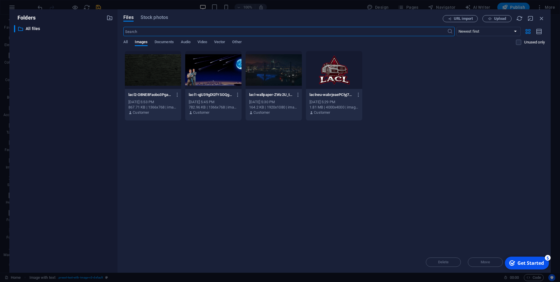
click at [146, 67] on div at bounding box center [153, 70] width 56 height 38
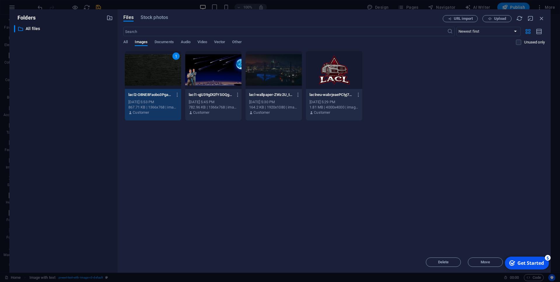
click at [148, 71] on div "1" at bounding box center [153, 70] width 56 height 38
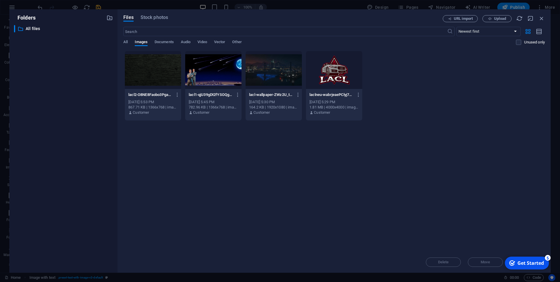
click at [148, 71] on div at bounding box center [153, 70] width 56 height 38
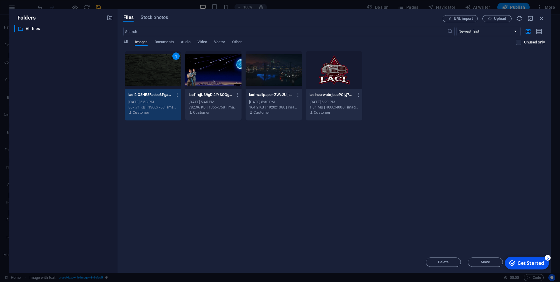
click at [148, 71] on div "1" at bounding box center [153, 70] width 56 height 38
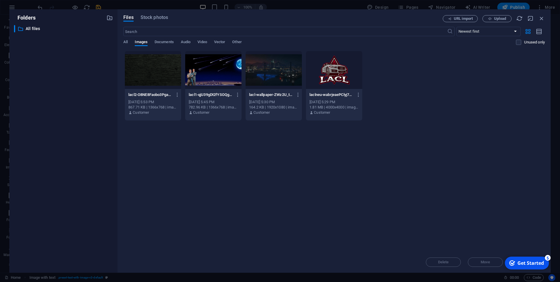
click at [148, 71] on div at bounding box center [153, 70] width 56 height 38
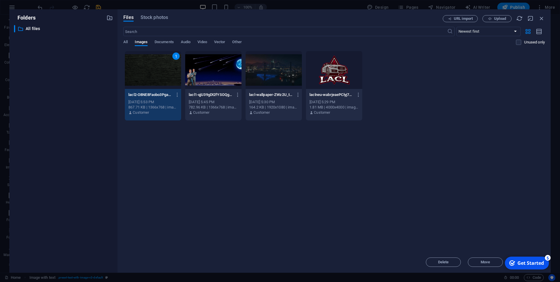
click at [148, 71] on div "1" at bounding box center [153, 70] width 56 height 38
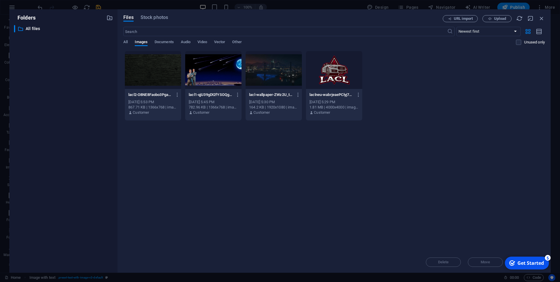
click at [148, 71] on div at bounding box center [153, 70] width 56 height 38
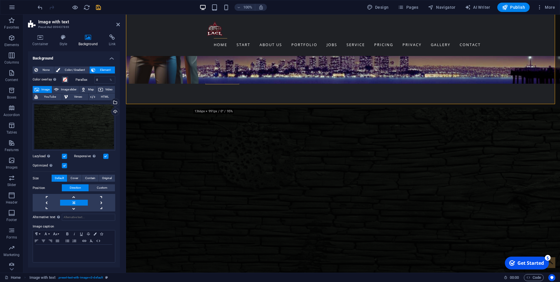
scroll to position [446, 0]
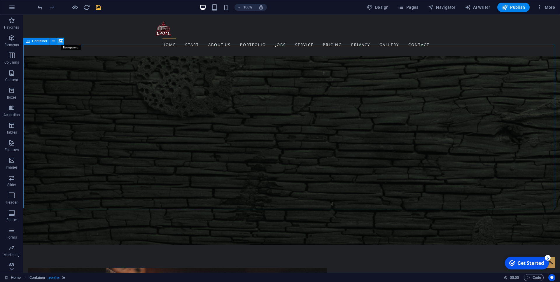
click at [61, 40] on icon at bounding box center [61, 41] width 4 height 6
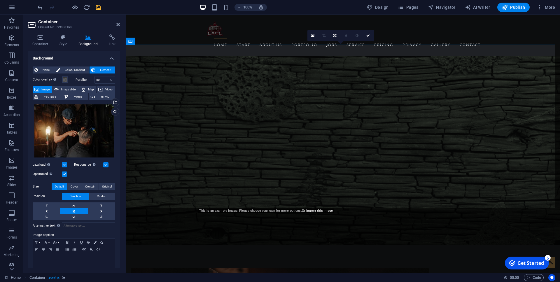
click at [75, 126] on div "Drag files here, click to choose files or select files from Files or our free s…" at bounding box center [74, 131] width 82 height 56
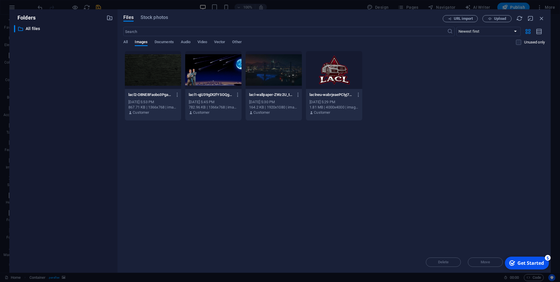
click at [150, 68] on div at bounding box center [153, 70] width 56 height 38
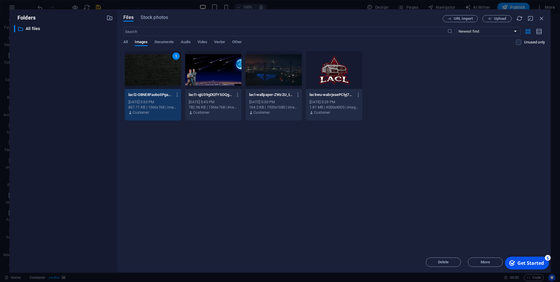
click at [145, 77] on div "1" at bounding box center [153, 70] width 56 height 38
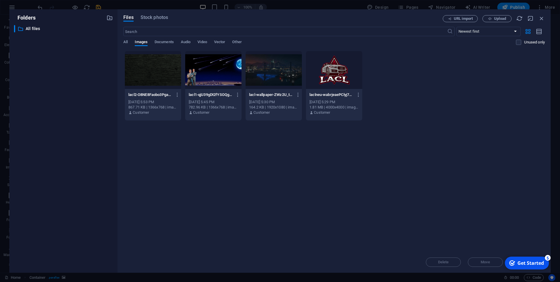
click at [145, 77] on div at bounding box center [153, 70] width 56 height 38
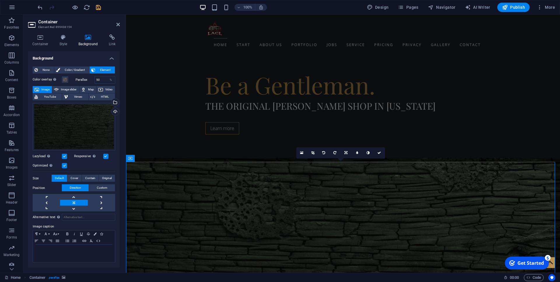
scroll to position [327, 0]
click at [172, 159] on figure at bounding box center [343, 261] width 434 height 204
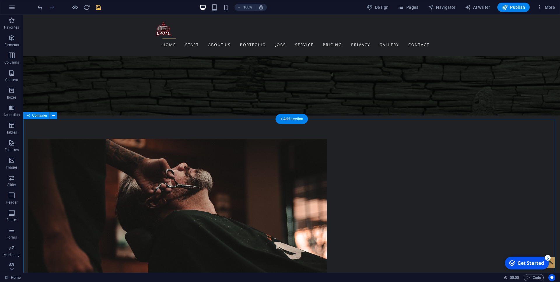
scroll to position [535, 0]
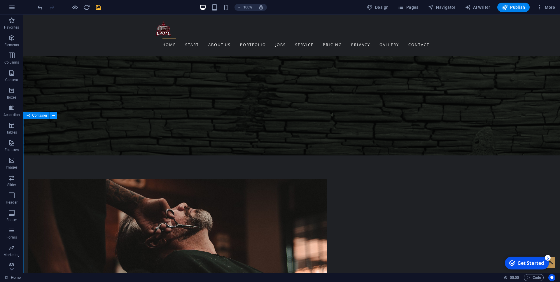
click at [53, 115] on icon at bounding box center [53, 115] width 3 height 6
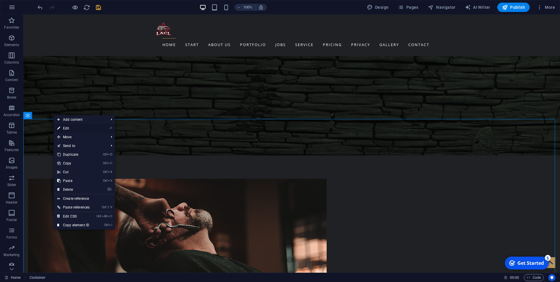
click at [66, 126] on link "⏎ Edit" at bounding box center [73, 128] width 39 height 9
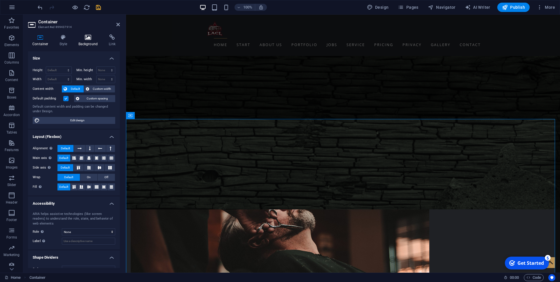
click at [87, 38] on icon at bounding box center [88, 37] width 28 height 6
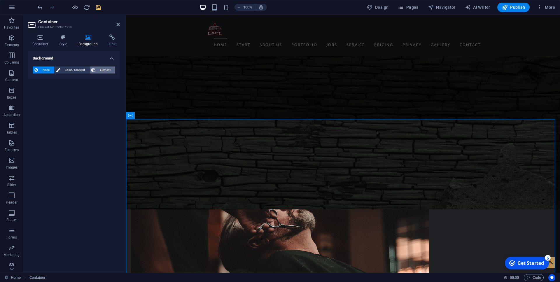
click at [103, 71] on span "Element" at bounding box center [105, 69] width 16 height 7
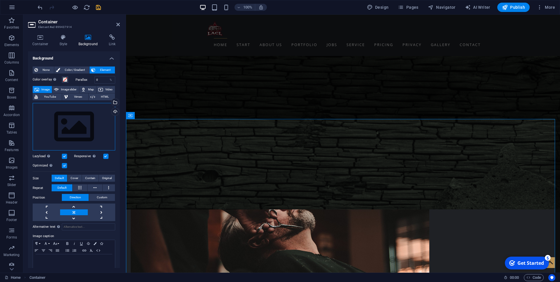
click at [72, 126] on div "Drag files here, click to choose files or select files from Files or our free s…" at bounding box center [74, 127] width 82 height 48
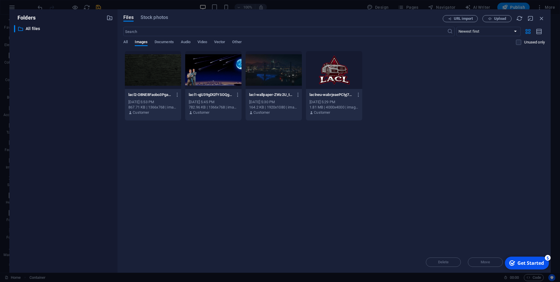
click at [143, 66] on div at bounding box center [153, 70] width 56 height 38
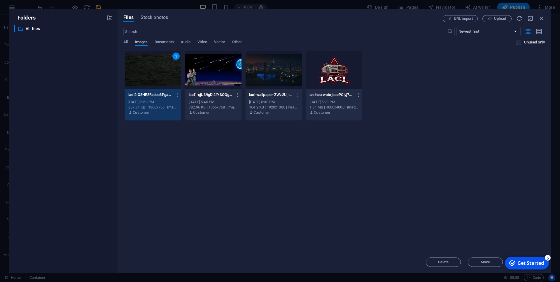
click at [148, 78] on div "1" at bounding box center [153, 70] width 56 height 38
click at [169, 183] on div "Drop files here to upload them instantly 1 lacl2-O8NE8Faobo3Pga6yQUrIag.png lac…" at bounding box center [333, 151] width 421 height 201
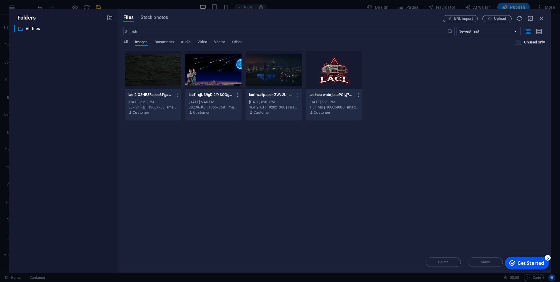
click at [147, 70] on div at bounding box center [153, 70] width 56 height 38
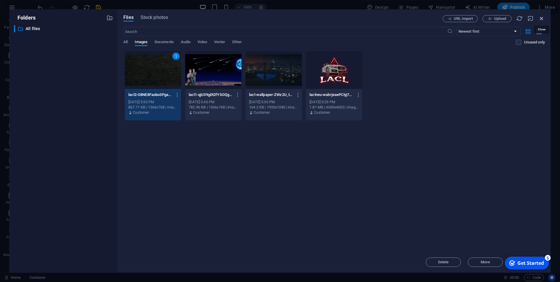
click at [541, 18] on icon "button" at bounding box center [541, 18] width 6 height 6
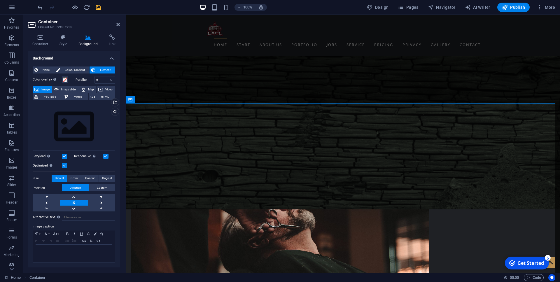
scroll to position [594, 0]
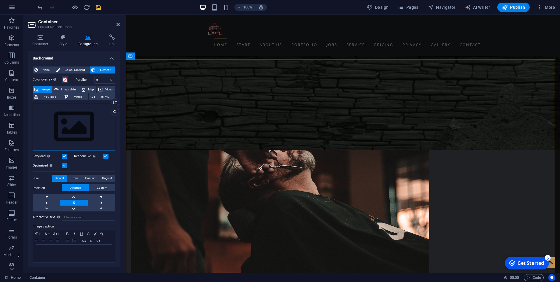
click at [67, 122] on div "Drag files here, click to choose files or select files from Files or our free s…" at bounding box center [74, 127] width 82 height 48
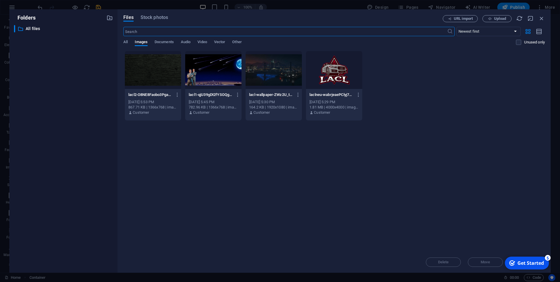
click at [162, 69] on div at bounding box center [153, 70] width 56 height 38
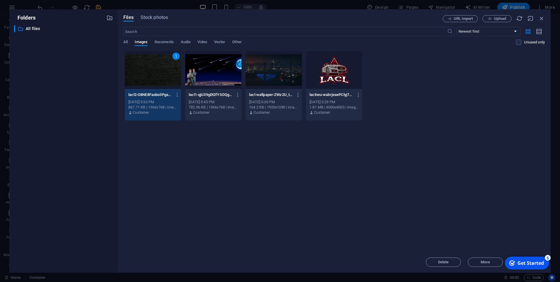
click at [147, 109] on div "867.71 KB | 1366x768 | image/png" at bounding box center [152, 107] width 49 height 5
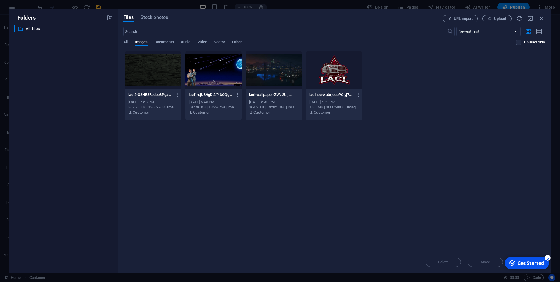
click at [147, 66] on div at bounding box center [153, 70] width 56 height 38
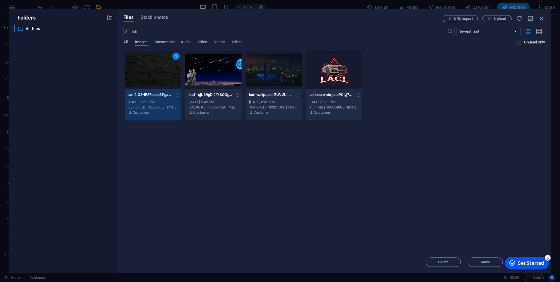
click at [147, 66] on div "1" at bounding box center [153, 70] width 56 height 38
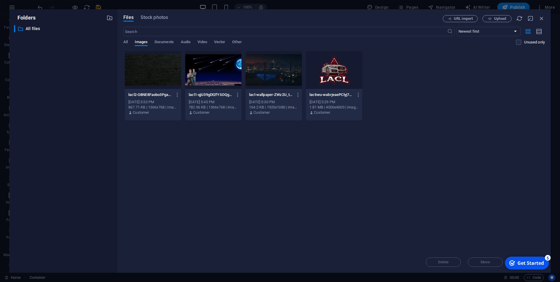
click at [147, 66] on div at bounding box center [153, 70] width 56 height 38
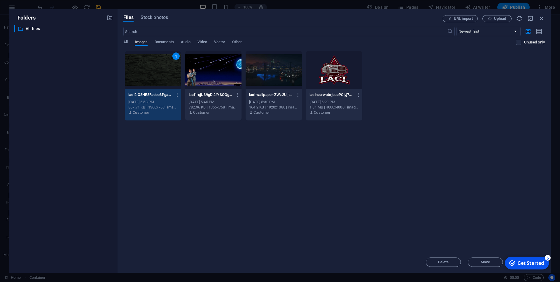
click at [152, 68] on div "1" at bounding box center [153, 70] width 56 height 38
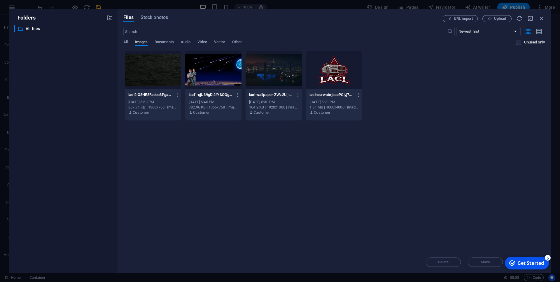
click at [152, 68] on div at bounding box center [153, 70] width 56 height 38
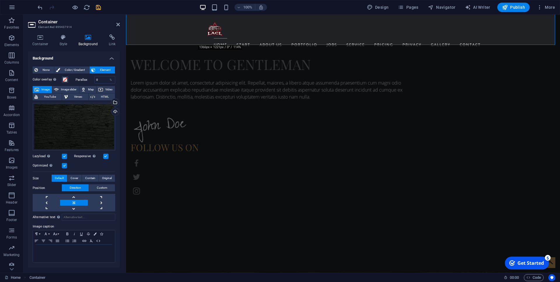
scroll to position [862, 0]
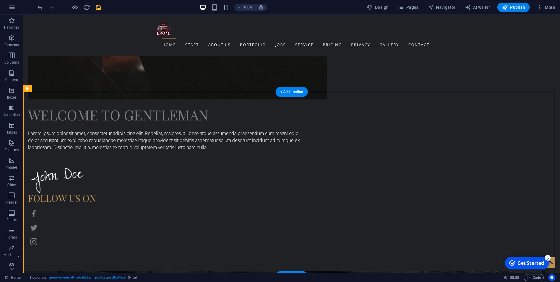
scroll to position [803, 0]
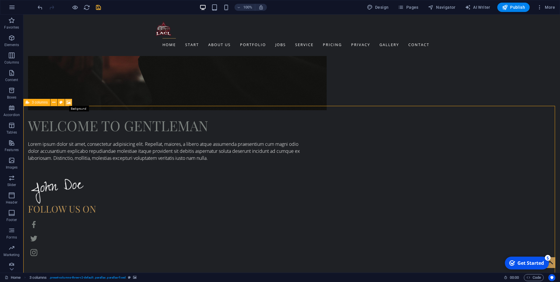
click at [69, 103] on icon at bounding box center [68, 102] width 4 height 6
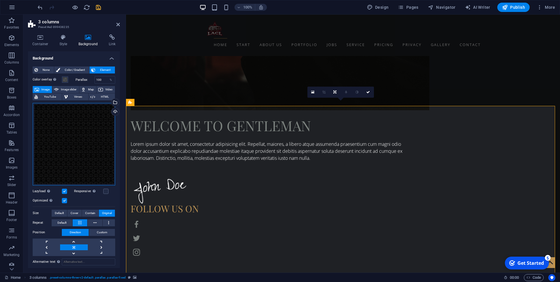
click at [69, 136] on div "Drag files here, click to choose files or select files from Files or our free s…" at bounding box center [74, 144] width 82 height 82
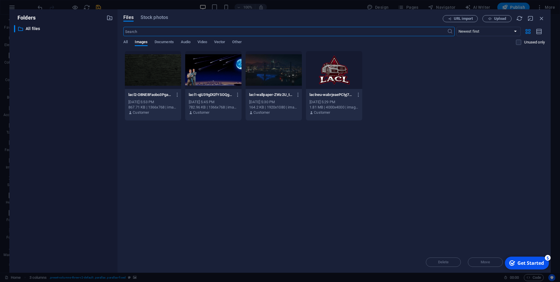
click at [147, 67] on div at bounding box center [153, 70] width 56 height 38
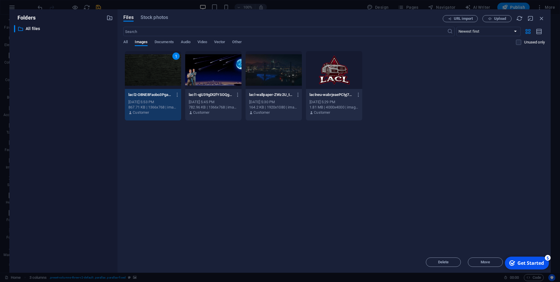
click at [152, 69] on div "1" at bounding box center [153, 70] width 56 height 38
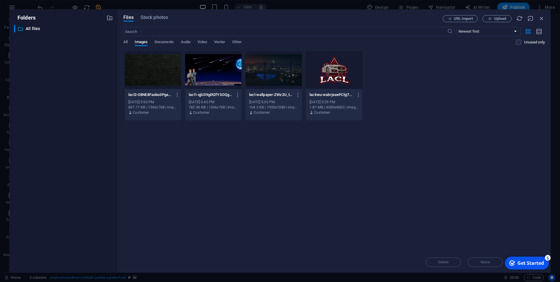
click at [152, 69] on div at bounding box center [153, 70] width 56 height 38
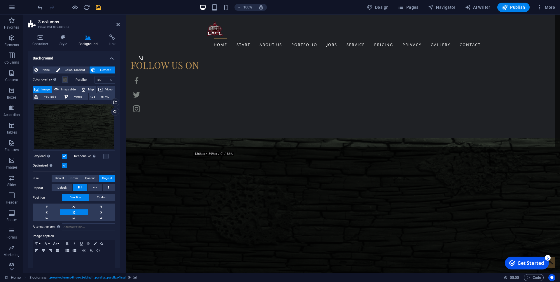
scroll to position [1011, 0]
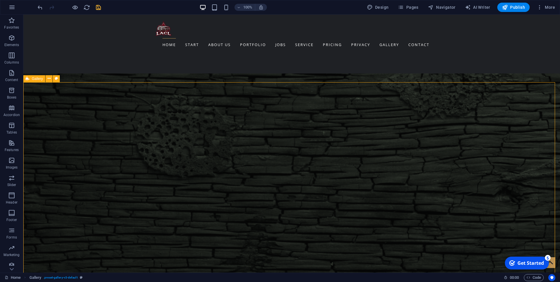
click at [57, 79] on icon at bounding box center [56, 78] width 3 height 6
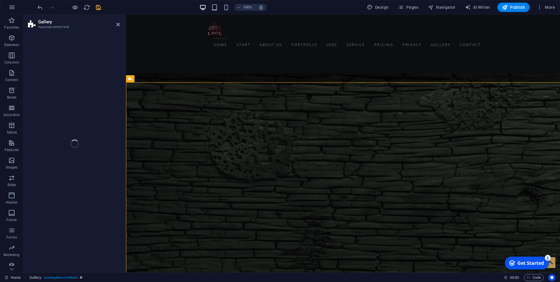
select select "rem"
select select "preset-gallery-v3-default"
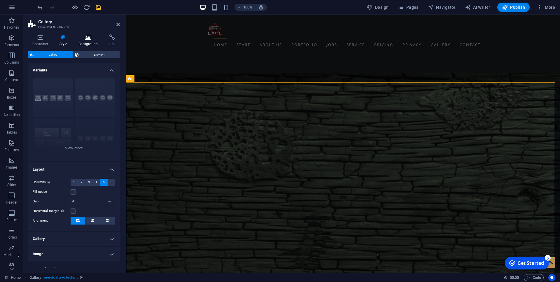
click at [89, 40] on icon at bounding box center [88, 37] width 28 height 6
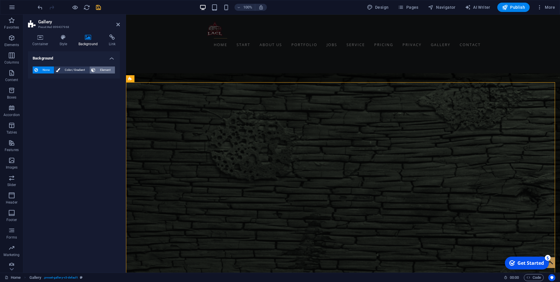
click at [108, 69] on span "Element" at bounding box center [105, 69] width 16 height 7
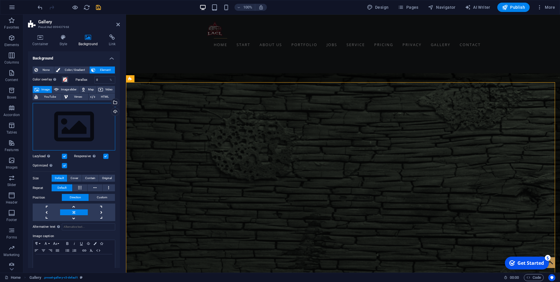
click at [71, 121] on div "Drag files here, click to choose files or select files from Files or our free s…" at bounding box center [74, 127] width 82 height 48
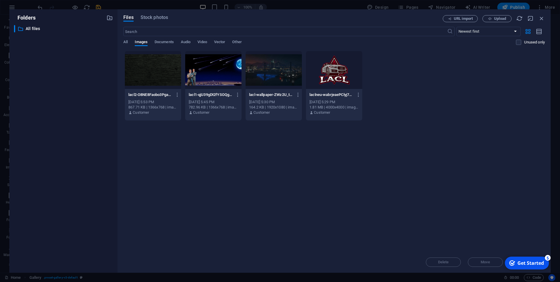
click at [152, 74] on div at bounding box center [153, 70] width 56 height 38
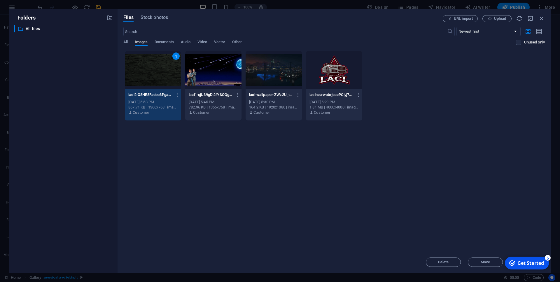
click at [152, 74] on div "1" at bounding box center [153, 70] width 56 height 38
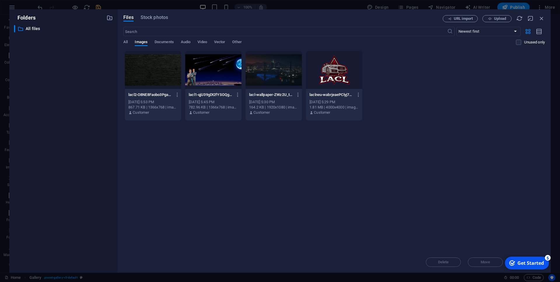
click at [152, 74] on div at bounding box center [153, 70] width 56 height 38
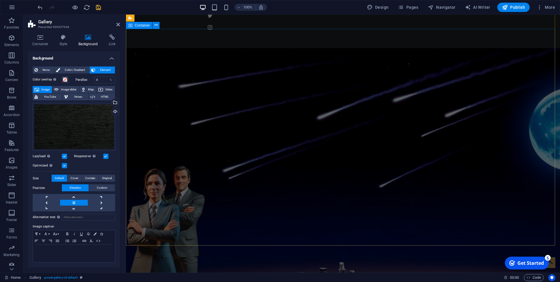
scroll to position [0, 0]
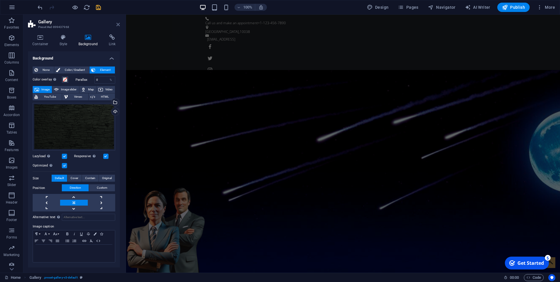
click at [118, 25] on icon at bounding box center [117, 24] width 3 height 5
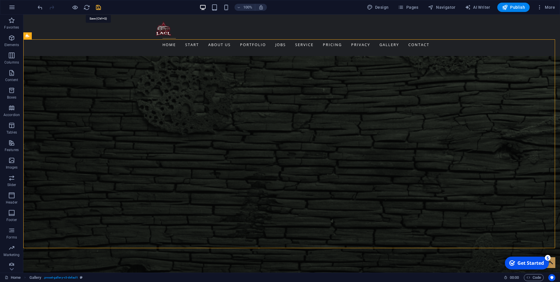
click at [97, 8] on icon "save" at bounding box center [98, 7] width 7 height 7
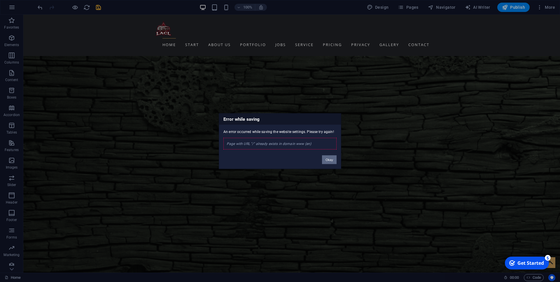
click at [328, 157] on button "Okay" at bounding box center [329, 159] width 15 height 9
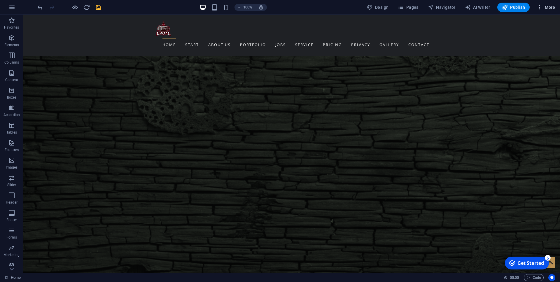
click at [551, 7] on span "More" at bounding box center [545, 7] width 18 height 6
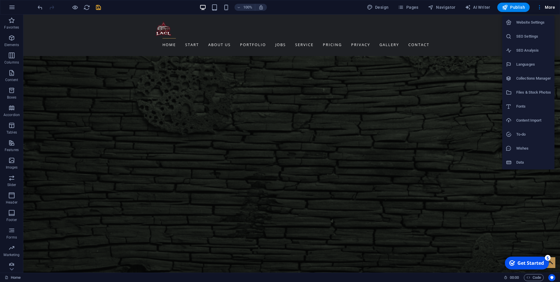
click at [542, 21] on h6 "Website Settings" at bounding box center [533, 22] width 35 height 7
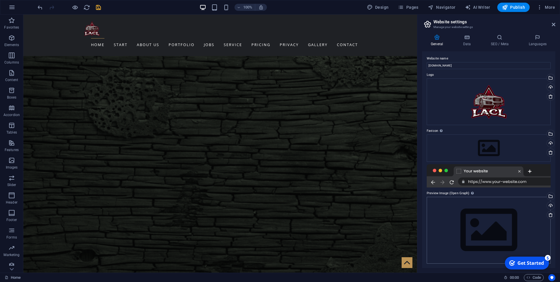
scroll to position [1, 0]
click at [469, 40] on icon at bounding box center [466, 37] width 25 height 6
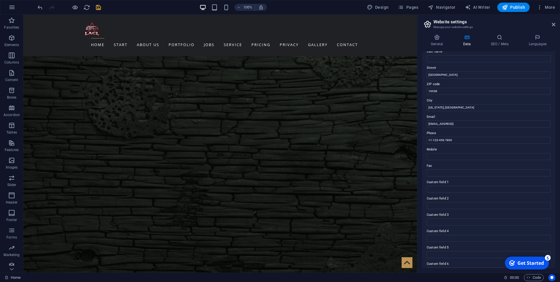
scroll to position [64, 0]
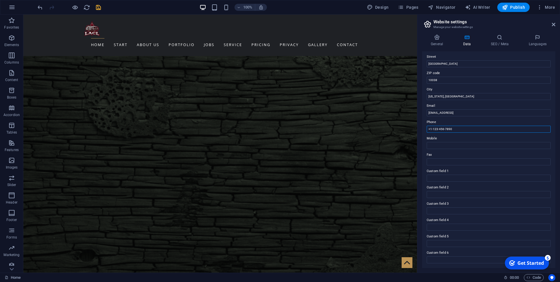
click at [460, 128] on input "+1-123-456-7890" at bounding box center [488, 129] width 124 height 7
type input "+"
click at [496, 111] on input "[EMAIL_ADDRESS]" at bounding box center [488, 112] width 124 height 7
type input "f"
click at [468, 95] on input "[US_STATE], [GEOGRAPHIC_DATA]" at bounding box center [488, 96] width 124 height 7
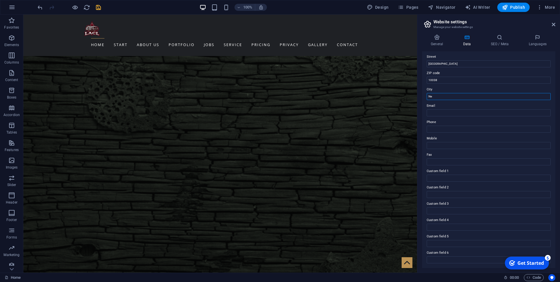
type input "N"
click at [453, 79] on input "10038" at bounding box center [488, 80] width 124 height 7
type input "1"
click at [456, 64] on input "[GEOGRAPHIC_DATA]" at bounding box center [488, 63] width 124 height 7
type input "B"
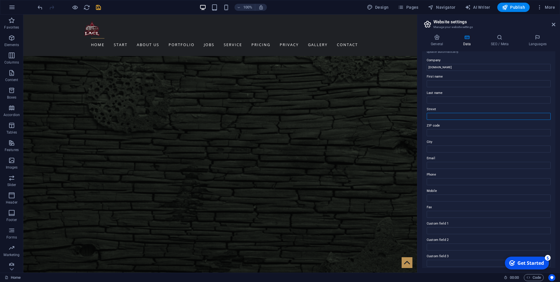
scroll to position [0, 0]
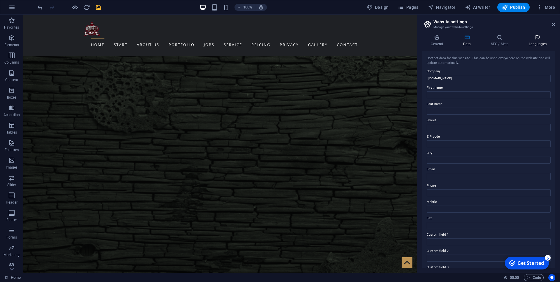
click at [537, 37] on icon at bounding box center [537, 37] width 36 height 6
click at [426, 72] on select "Abkhazian Afar Afrikaans Akan Albanian Amharic Arabic Aragonese Armenian Assame…" at bounding box center [488, 75] width 124 height 7
click at [426, 60] on div "Enable multilanguage To disable multilanguage delete all languages until only o…" at bounding box center [488, 159] width 133 height 217
click at [429, 61] on label at bounding box center [428, 59] width 5 height 5
click at [0, 0] on input "Enable multilanguage To disable multilanguage delete all languages until only o…" at bounding box center [0, 0] width 0 height 0
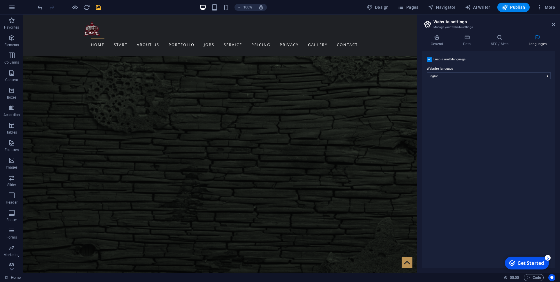
select select
click at [428, 59] on label at bounding box center [428, 59] width 5 height 5
click at [0, 0] on input "Enable multilanguage To disable multilanguage delete all languages until only o…" at bounding box center [0, 0] width 0 height 0
click at [426, 72] on select "Abkhazian Afar Afrikaans Akan Albanian Amharic Arabic Aragonese Armenian Assame…" at bounding box center [488, 75] width 124 height 7
select select "55"
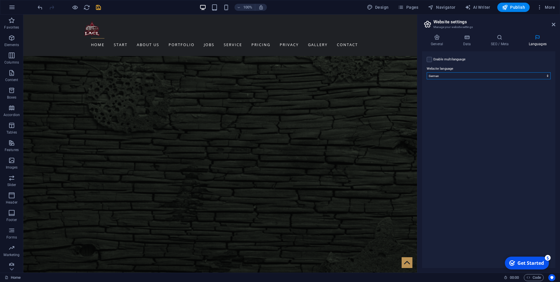
click option "German" at bounding box center [0, 0] width 0 height 0
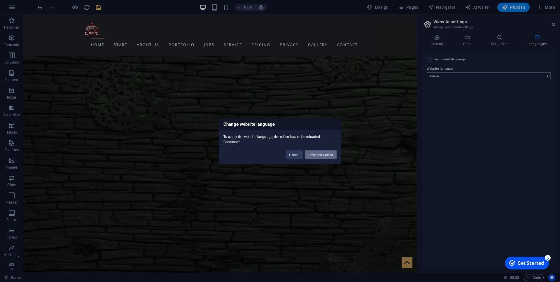
click at [439, 78] on body "los-angeles-city-life.de Home Favorites Elements Columns Content Boxes Accordio…" at bounding box center [280, 141] width 560 height 282
drag, startPoint x: 324, startPoint y: 155, endPoint x: 301, endPoint y: 140, distance: 27.7
click at [324, 155] on button "Save and Reload" at bounding box center [320, 154] width 31 height 9
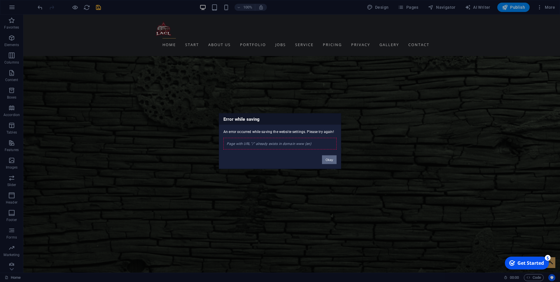
click at [328, 161] on button "Okay" at bounding box center [329, 159] width 15 height 9
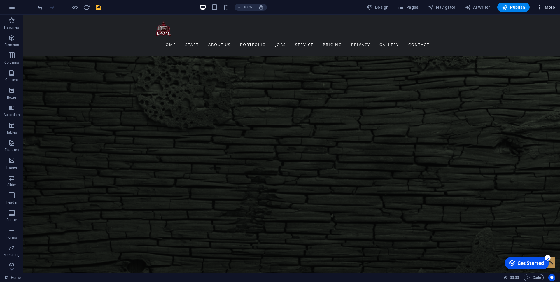
click at [550, 6] on span "More" at bounding box center [545, 7] width 18 height 6
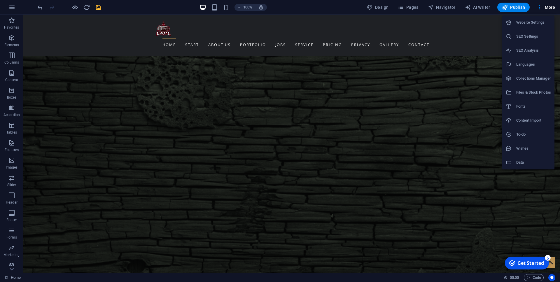
click at [548, 8] on div at bounding box center [280, 141] width 560 height 282
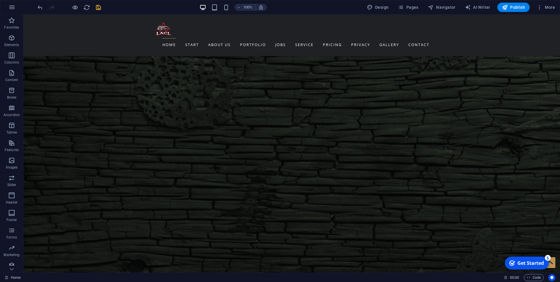
click at [548, 8] on span "More" at bounding box center [545, 7] width 18 height 6
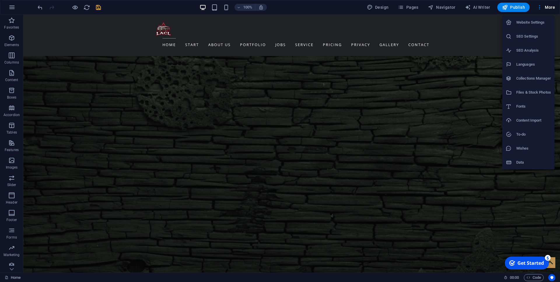
click at [537, 22] on h6 "Website Settings" at bounding box center [533, 22] width 35 height 7
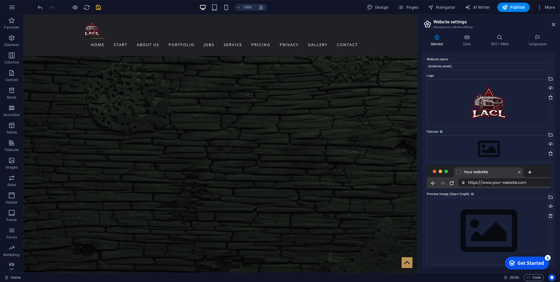
scroll to position [1, 0]
click at [536, 43] on h4 "Languages" at bounding box center [537, 40] width 36 height 12
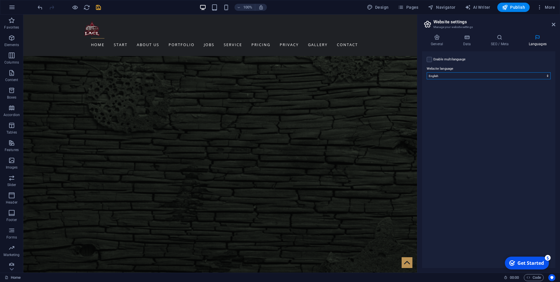
click at [426, 72] on select "Abkhazian Afar Afrikaans Akan Albanian Amharic Arabic Aragonese Armenian Assame…" at bounding box center [488, 75] width 124 height 7
select select "55"
click option "German" at bounding box center [0, 0] width 0 height 0
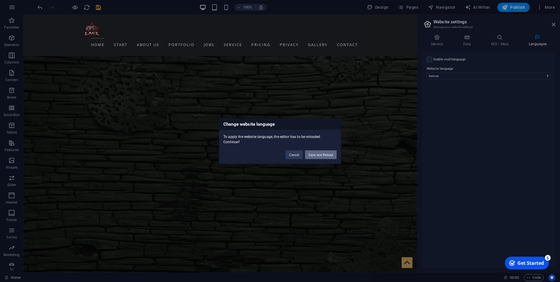
drag, startPoint x: 322, startPoint y: 153, endPoint x: 298, endPoint y: 138, distance: 27.6
click at [322, 153] on button "Save and Reload" at bounding box center [320, 154] width 31 height 9
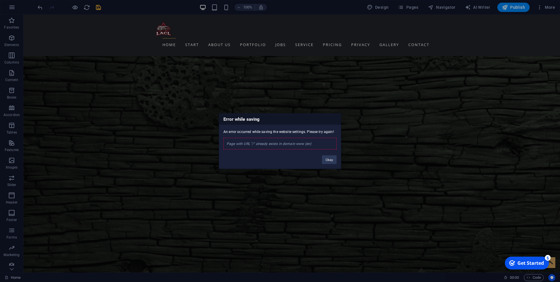
click at [303, 143] on div "Page with URL "/" already exists in domain www (en)" at bounding box center [279, 144] width 113 height 12
click at [326, 162] on button "Okay" at bounding box center [329, 159] width 15 height 9
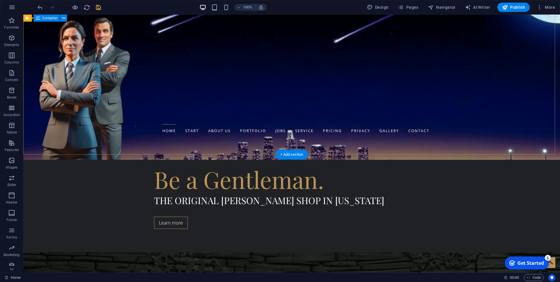
scroll to position [132, 0]
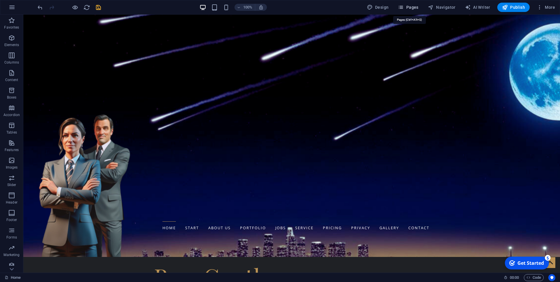
click at [401, 8] on icon "button" at bounding box center [400, 7] width 6 height 6
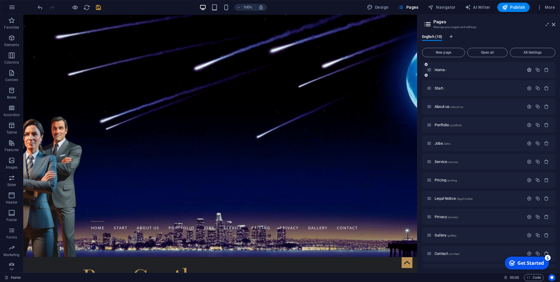
click at [526, 70] on icon "button" at bounding box center [528, 69] width 5 height 5
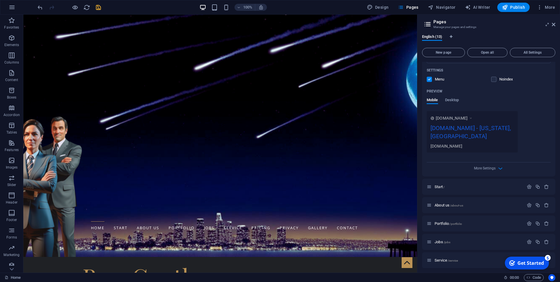
scroll to position [0, 0]
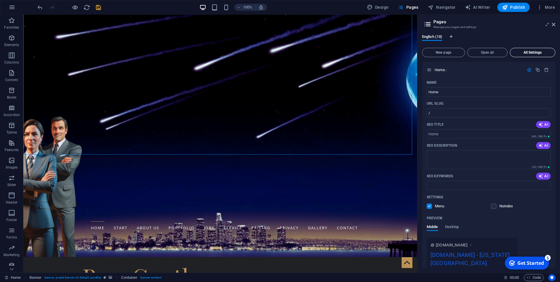
click at [529, 52] on span "All Settings" at bounding box center [532, 52] width 40 height 3
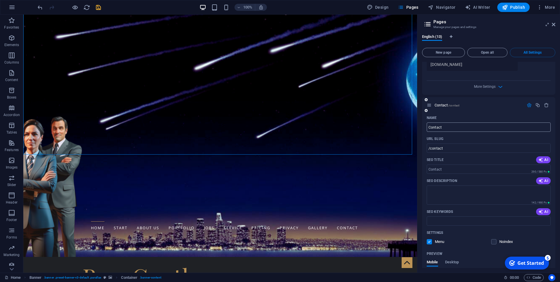
scroll to position [2416, 0]
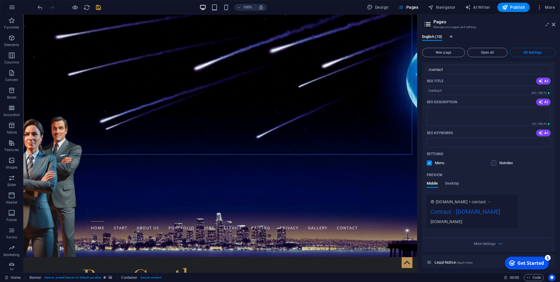
click at [429, 166] on label at bounding box center [428, 162] width 5 height 5
click at [0, 0] on input "checkbox" at bounding box center [0, 0] width 0 height 0
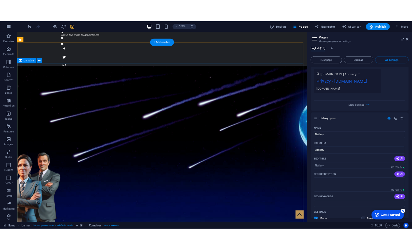
scroll to position [0, 0]
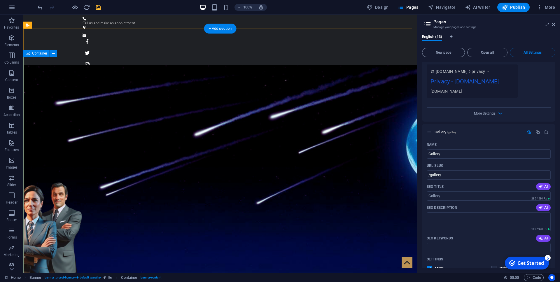
click at [97, 8] on icon "save" at bounding box center [98, 7] width 7 height 7
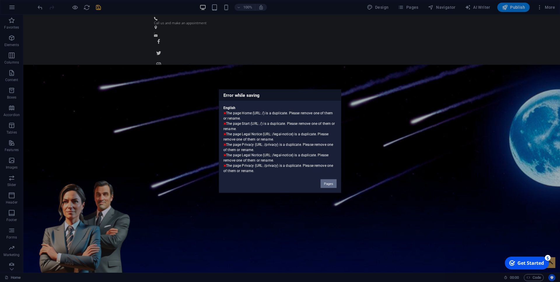
click at [330, 184] on button "Pages" at bounding box center [328, 183] width 16 height 9
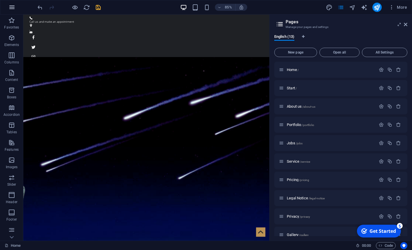
click at [13, 5] on icon "button" at bounding box center [11, 7] width 7 height 7
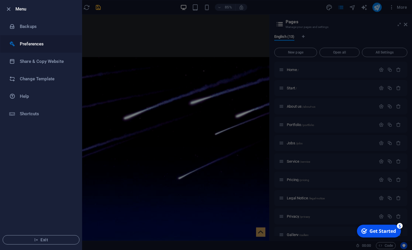
click at [28, 42] on h6 "Preferences" at bounding box center [47, 44] width 54 height 7
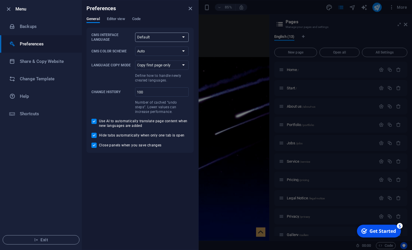
click at [135, 33] on select "Default Deutsch English Español Français Magyar Italiano Nederlands Polski Port…" at bounding box center [162, 37] width 54 height 9
select select "de"
click option "Deutsch" at bounding box center [0, 0] width 0 height 0
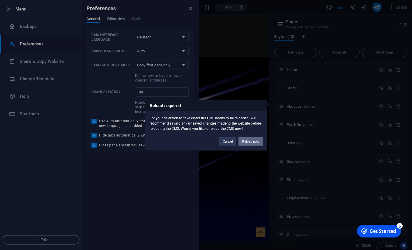
click at [250, 140] on button "Reload now" at bounding box center [251, 141] width 24 height 9
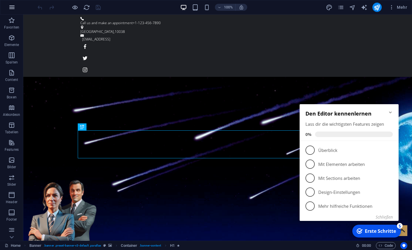
click at [13, 6] on icon "button" at bounding box center [11, 7] width 7 height 7
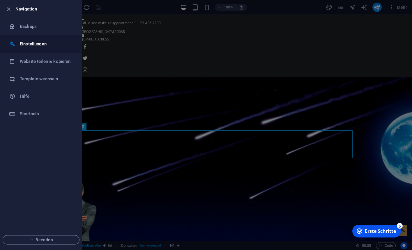
click at [26, 43] on h6 "Einstellungen" at bounding box center [47, 44] width 54 height 7
select select "de"
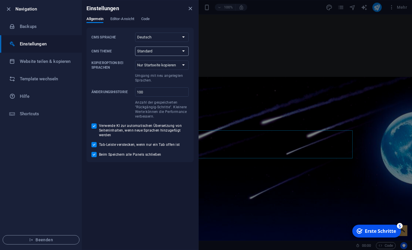
select select "dark"
click option "Dark" at bounding box center [0, 0] width 0 height 0
click at [135, 61] on select "Nur Startseite kopieren Alle Unterseiten kopieren" at bounding box center [162, 65] width 54 height 9
click at [177, 63] on select "Nur Startseite kopieren Alle Unterseiten kopieren" at bounding box center [162, 65] width 54 height 9
click at [117, 20] on span "Editor-Ansicht" at bounding box center [122, 19] width 24 height 8
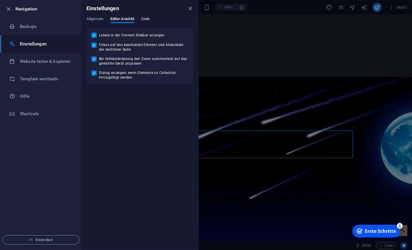
click at [146, 19] on span "Code" at bounding box center [145, 19] width 8 height 8
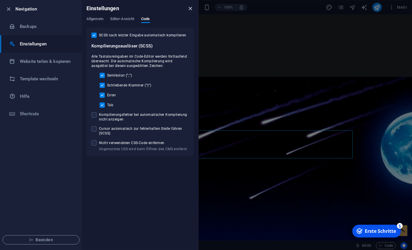
click at [188, 9] on icon "close" at bounding box center [190, 8] width 7 height 7
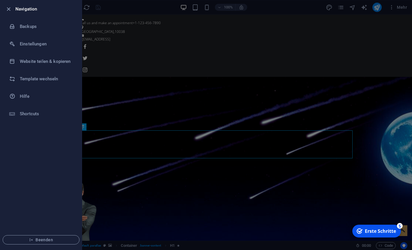
click at [161, 101] on div at bounding box center [206, 125] width 412 height 250
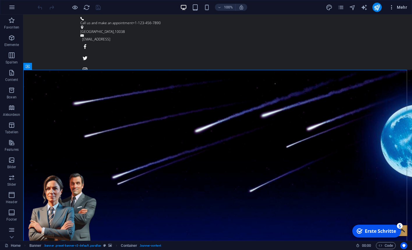
click at [402, 8] on span "Mehr" at bounding box center [398, 7] width 18 height 6
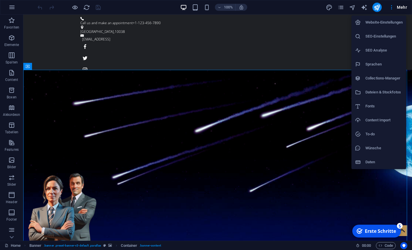
click at [301, 175] on div at bounding box center [206, 125] width 412 height 250
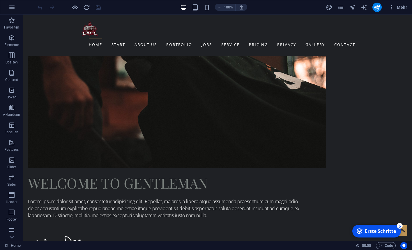
scroll to position [921, 0]
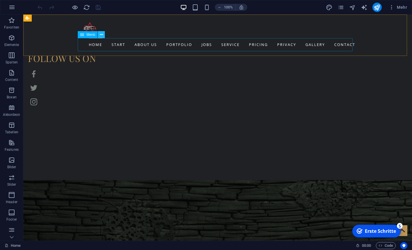
click at [101, 35] on icon at bounding box center [101, 35] width 3 height 6
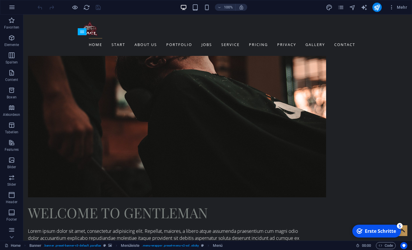
scroll to position [832, 0]
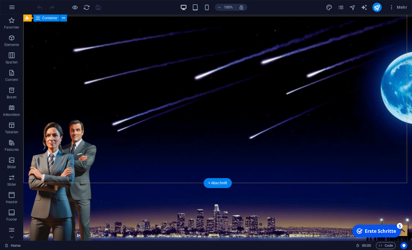
scroll to position [0, 0]
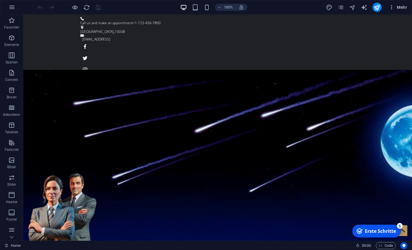
click at [398, 8] on span "Mehr" at bounding box center [398, 7] width 18 height 6
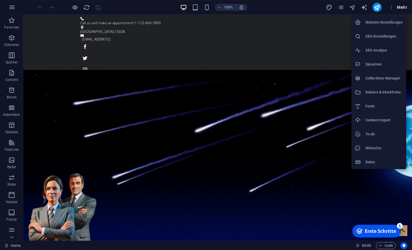
click at [381, 65] on h6 "Sprachen" at bounding box center [384, 64] width 37 height 7
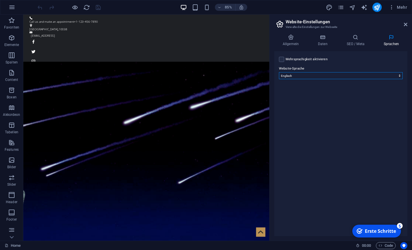
select select "31"
click option "Deutsch" at bounding box center [0, 0] width 0 height 0
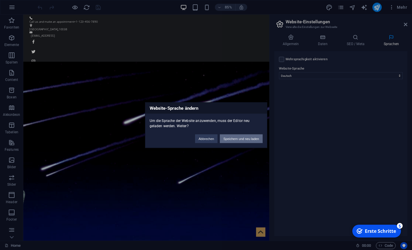
click at [239, 140] on button "Speichern und neu laden" at bounding box center [241, 138] width 43 height 9
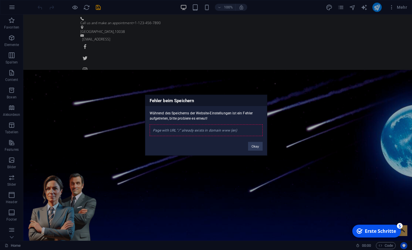
drag, startPoint x: 153, startPoint y: 131, endPoint x: 241, endPoint y: 131, distance: 87.4
click at [241, 131] on div "Page with URL "/" already exists in domain www (en)" at bounding box center [206, 130] width 113 height 12
copy div "Page with URL "/" already exists in domain www (en)"
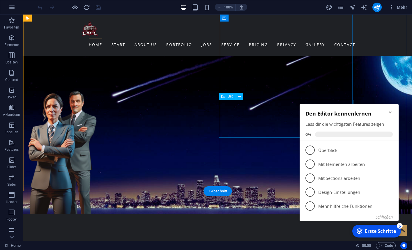
scroll to position [268, 0]
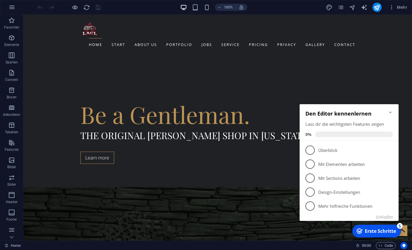
click at [393, 112] on icon "Minimize checklist" at bounding box center [390, 112] width 5 height 5
